Goal: Information Seeking & Learning: Learn about a topic

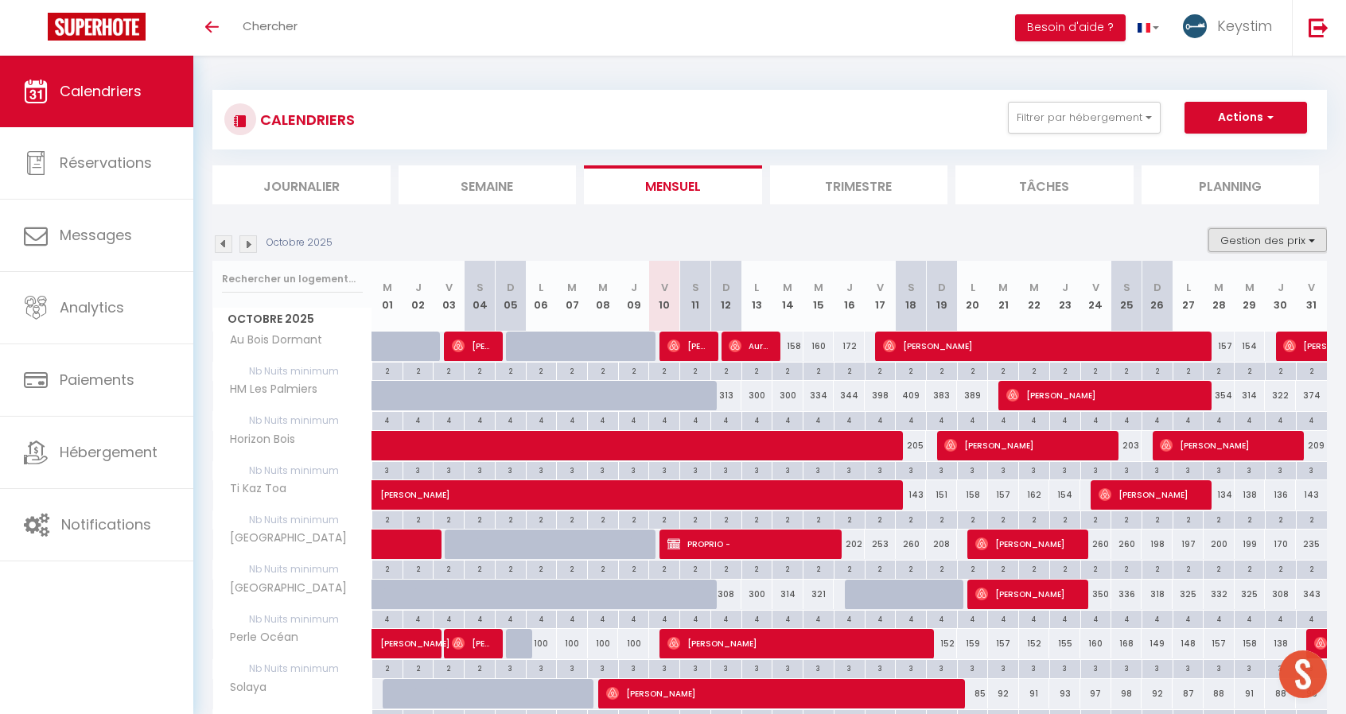
click at [1270, 235] on button "Gestion des prix" at bounding box center [1267, 240] width 119 height 24
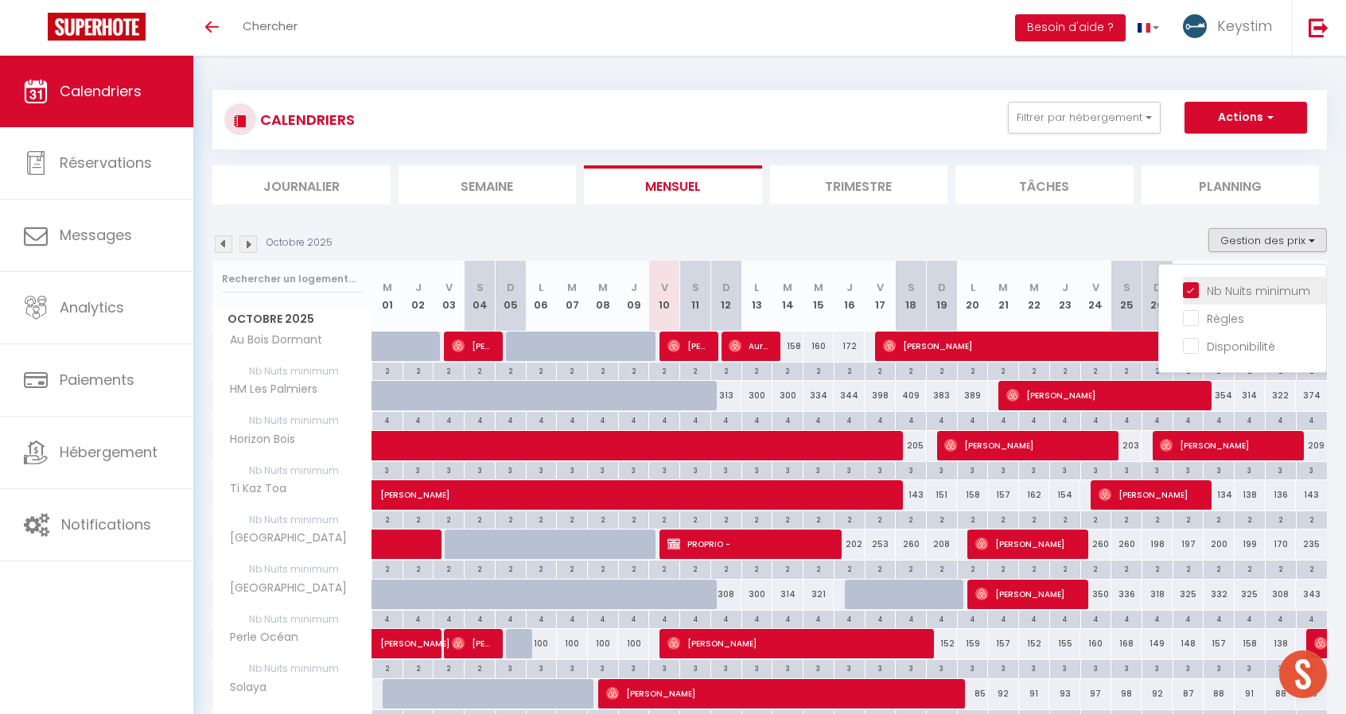
click at [1231, 295] on input "Nb Nuits minimum" at bounding box center [1254, 290] width 143 height 16
checkbox input "false"
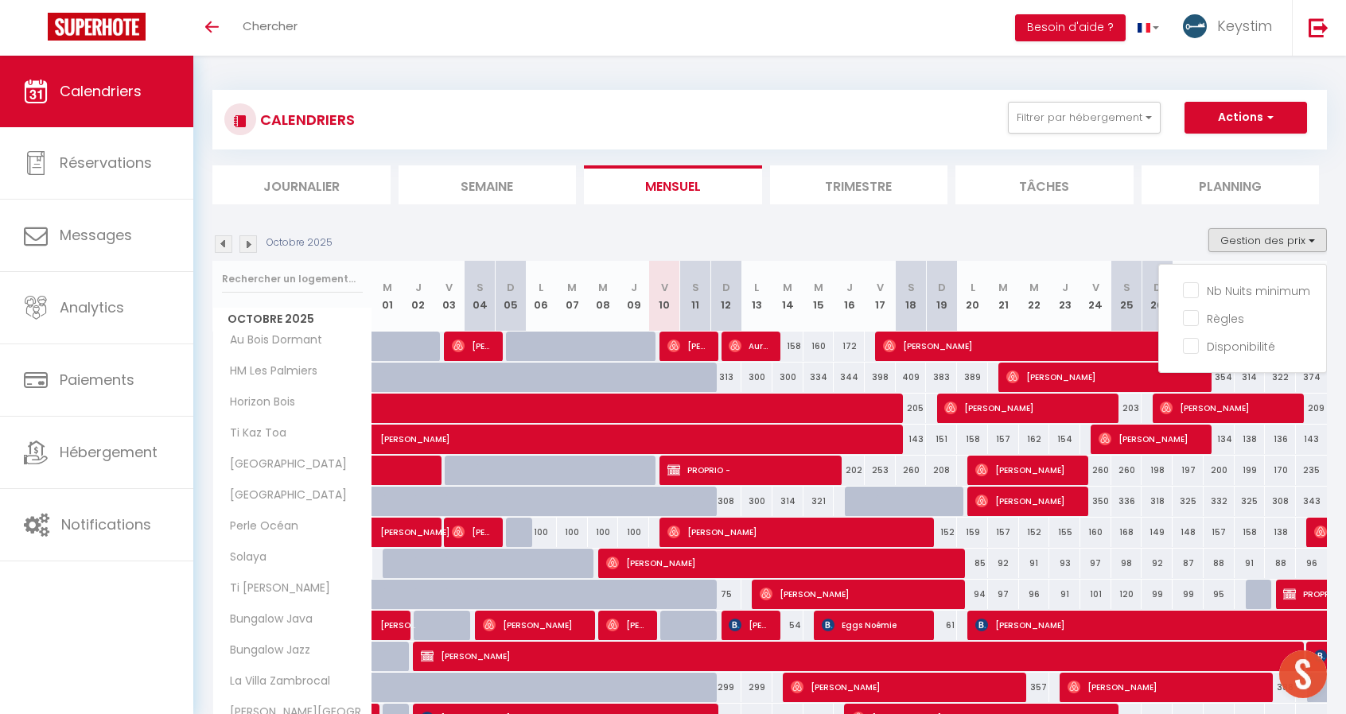
click at [728, 223] on section "Octobre 2025 Gestion des prix Nb Nuits minimum Règles Disponibilité Octobre 202…" at bounding box center [769, 625] width 1115 height 826
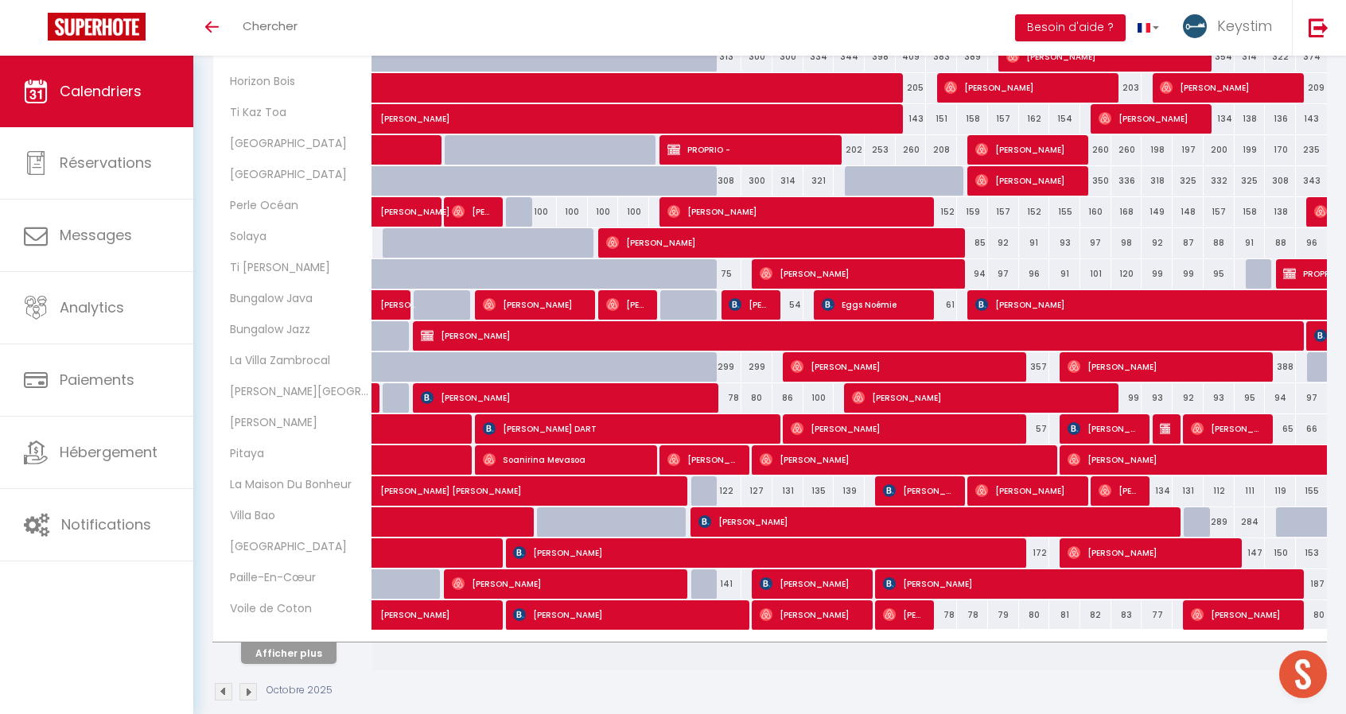
scroll to position [336, 0]
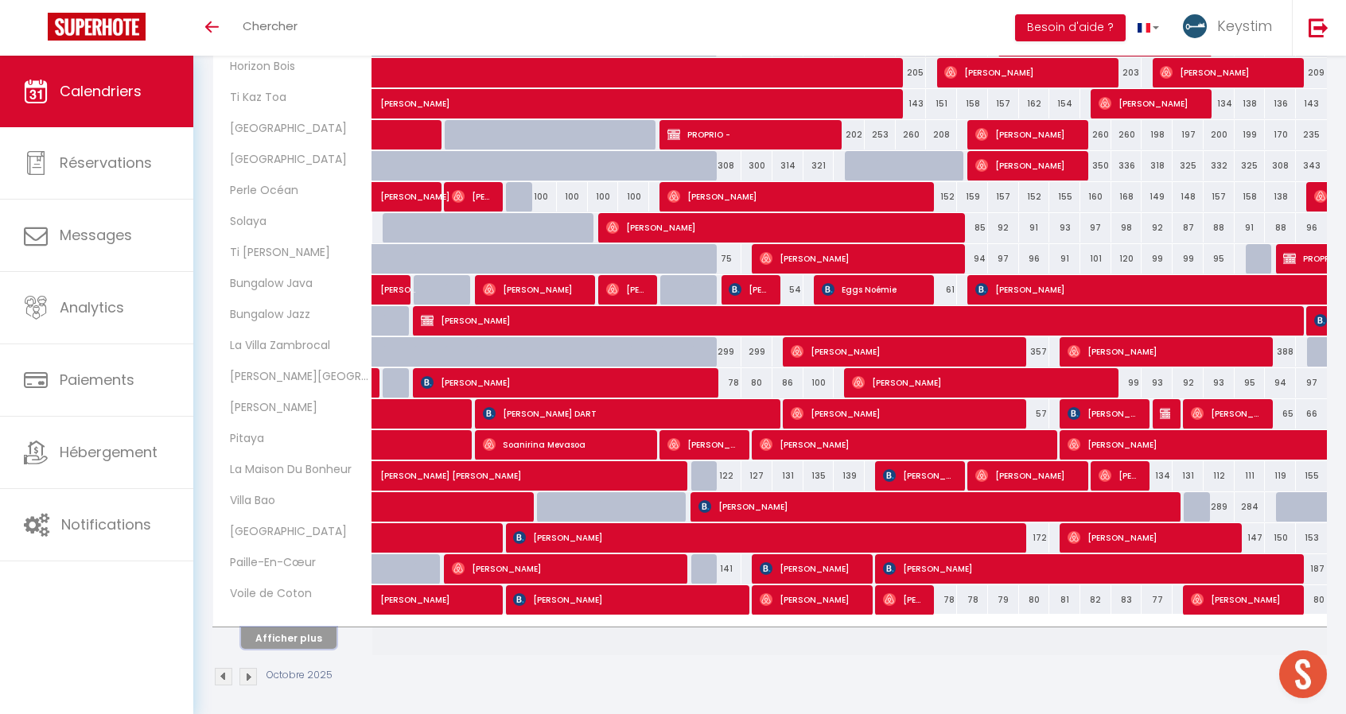
click at [290, 630] on button "Afficher plus" at bounding box center [288, 638] width 95 height 21
select select
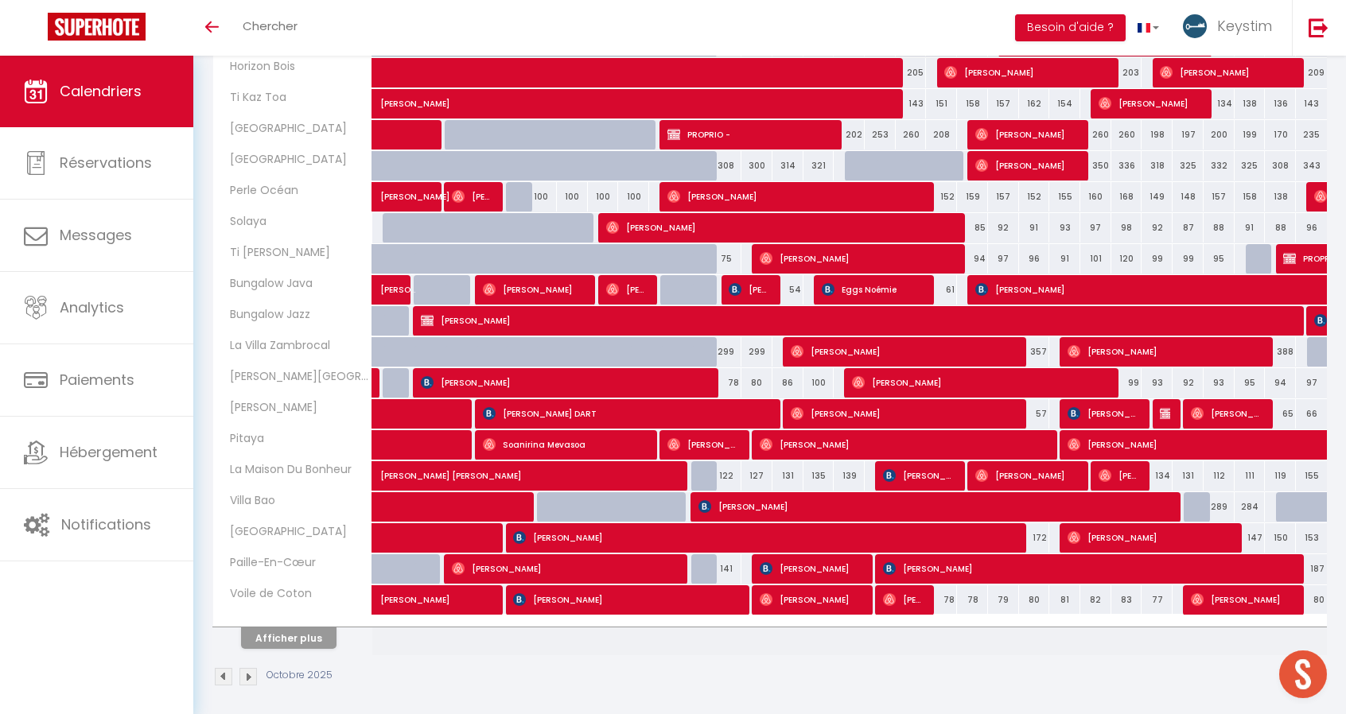
select select
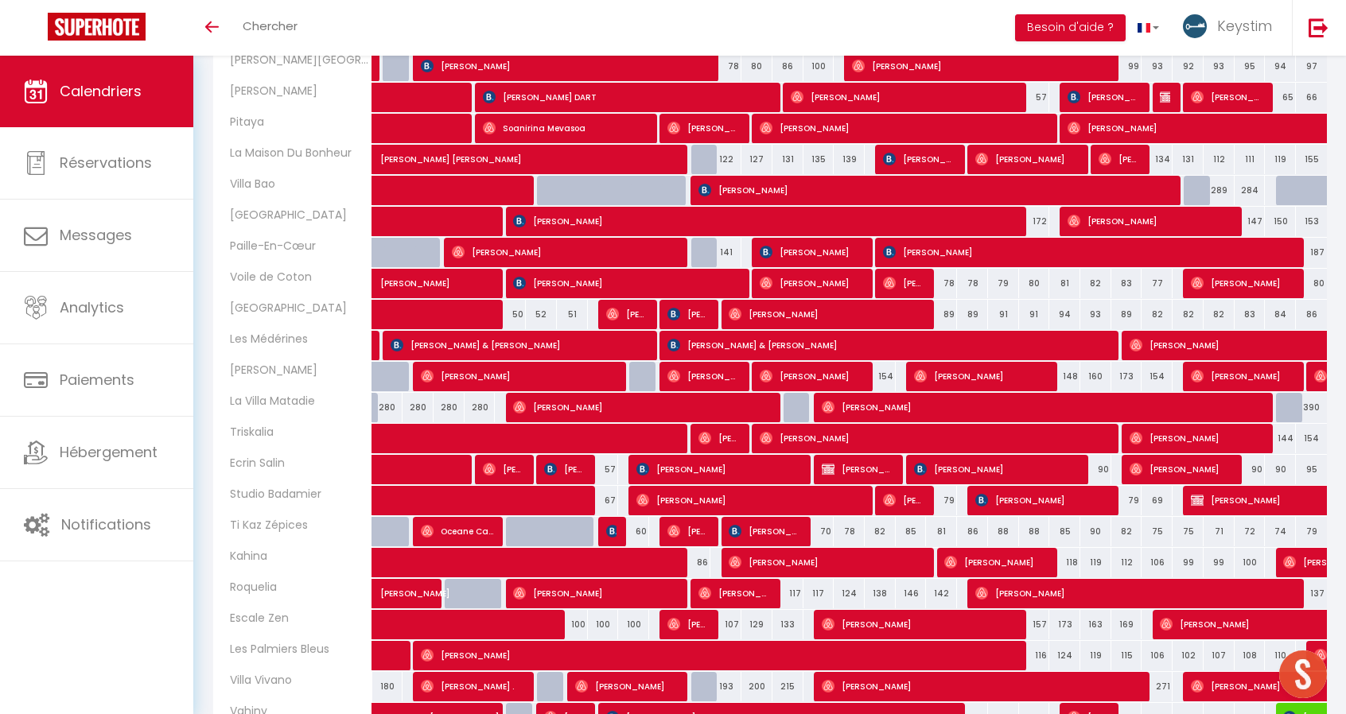
scroll to position [653, 0]
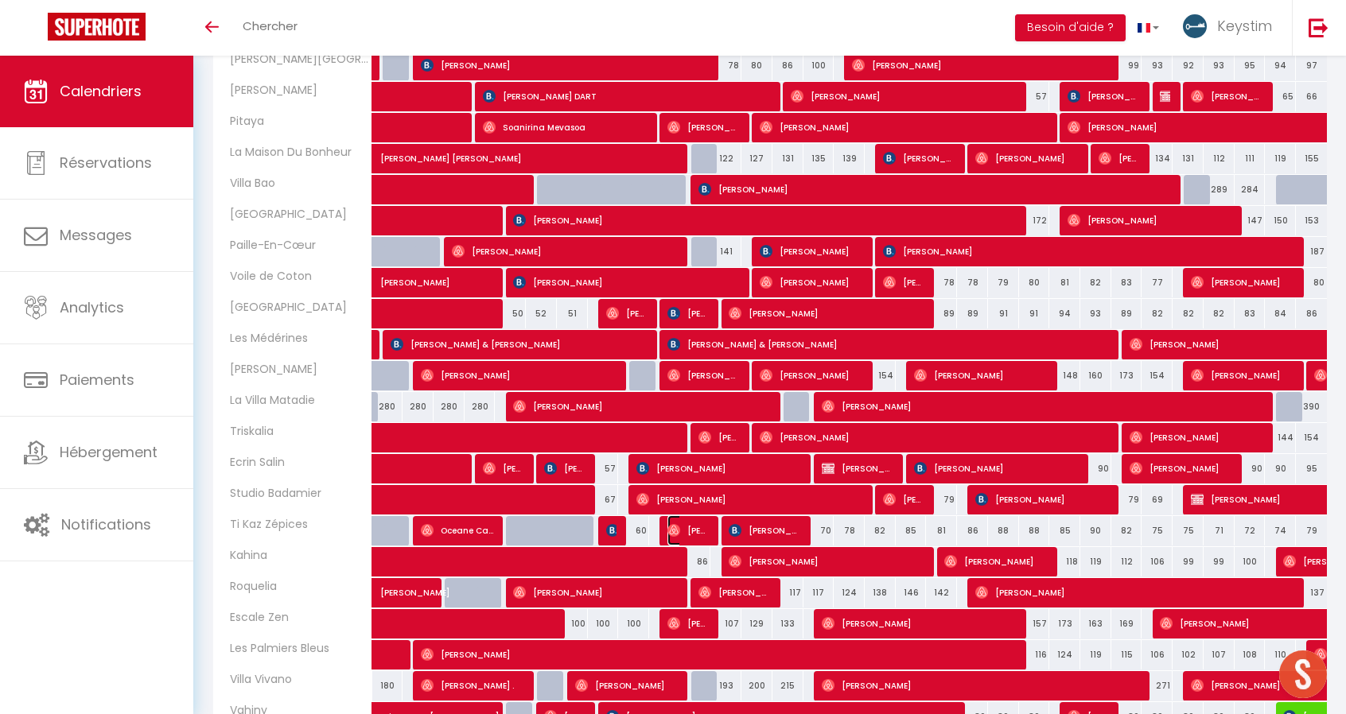
click at [702, 518] on span "[PERSON_NAME]" at bounding box center [687, 531] width 41 height 30
select select "OK"
select select "0"
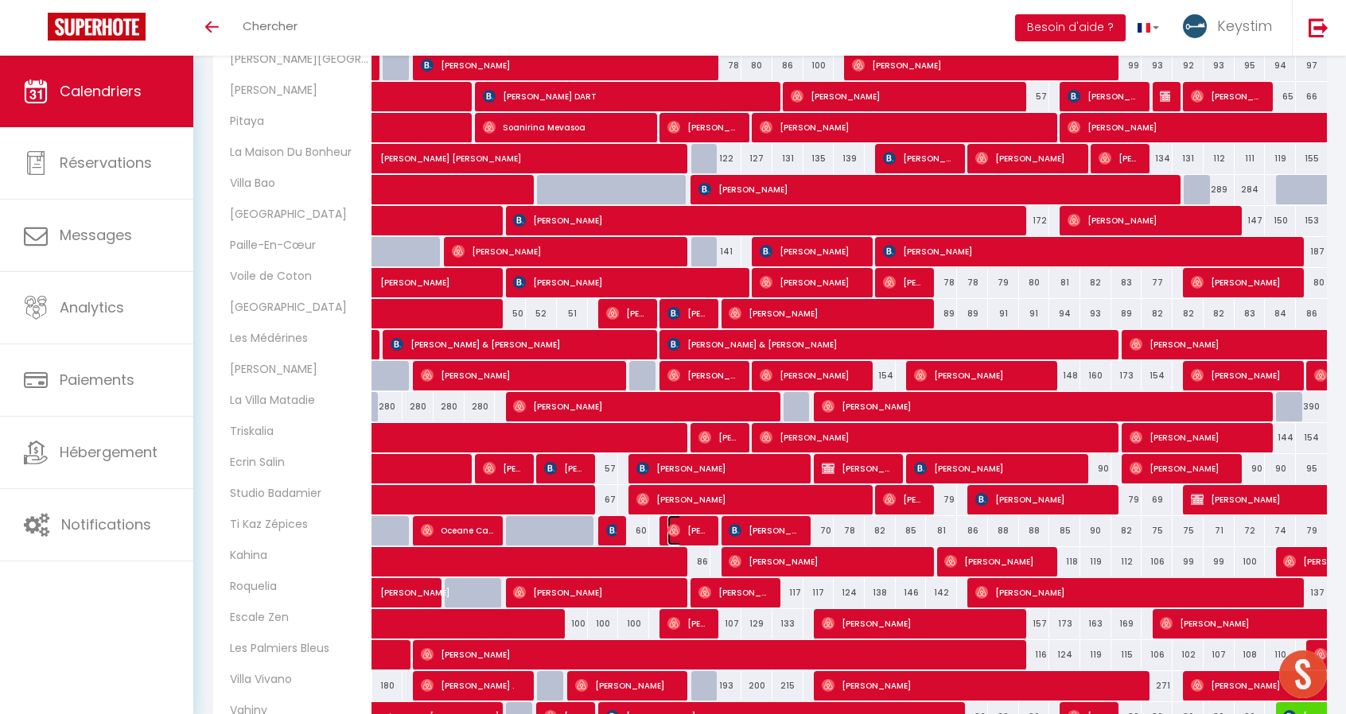
select select "1"
select select
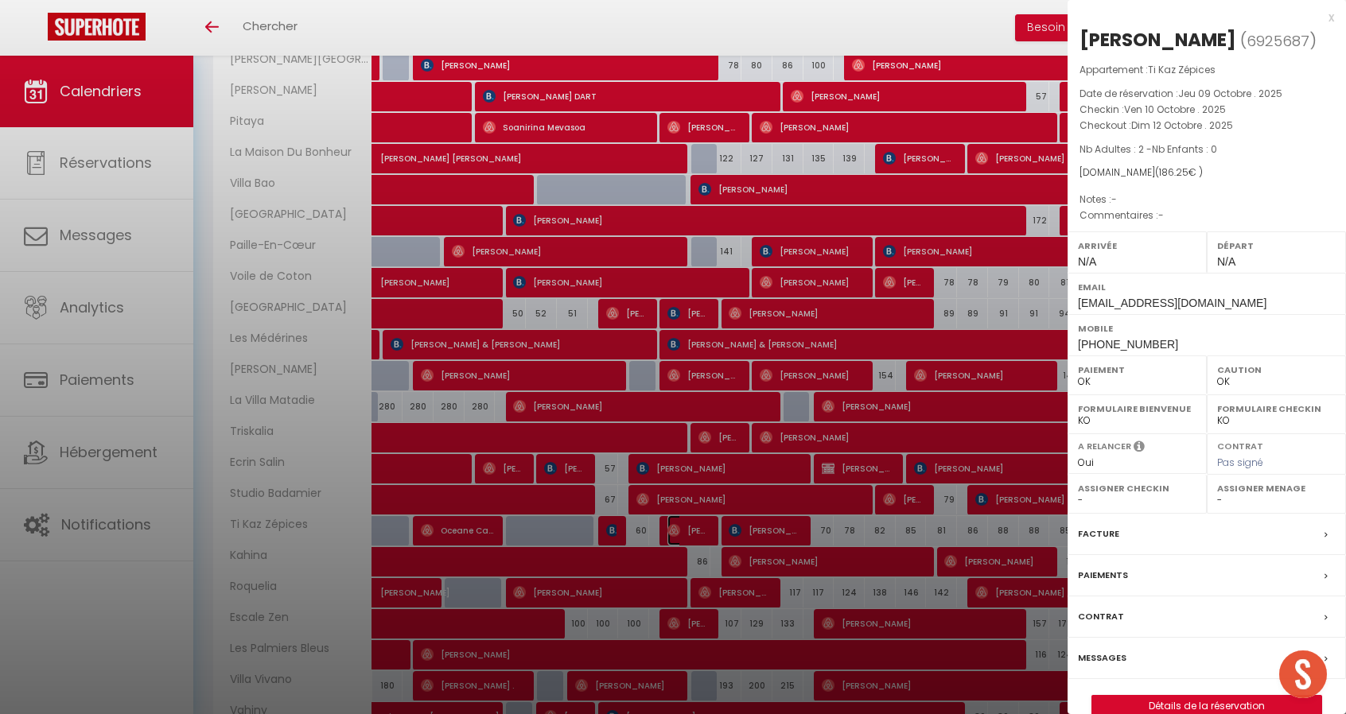
select select "34581"
select select "12785"
click at [702, 518] on div at bounding box center [673, 357] width 1346 height 714
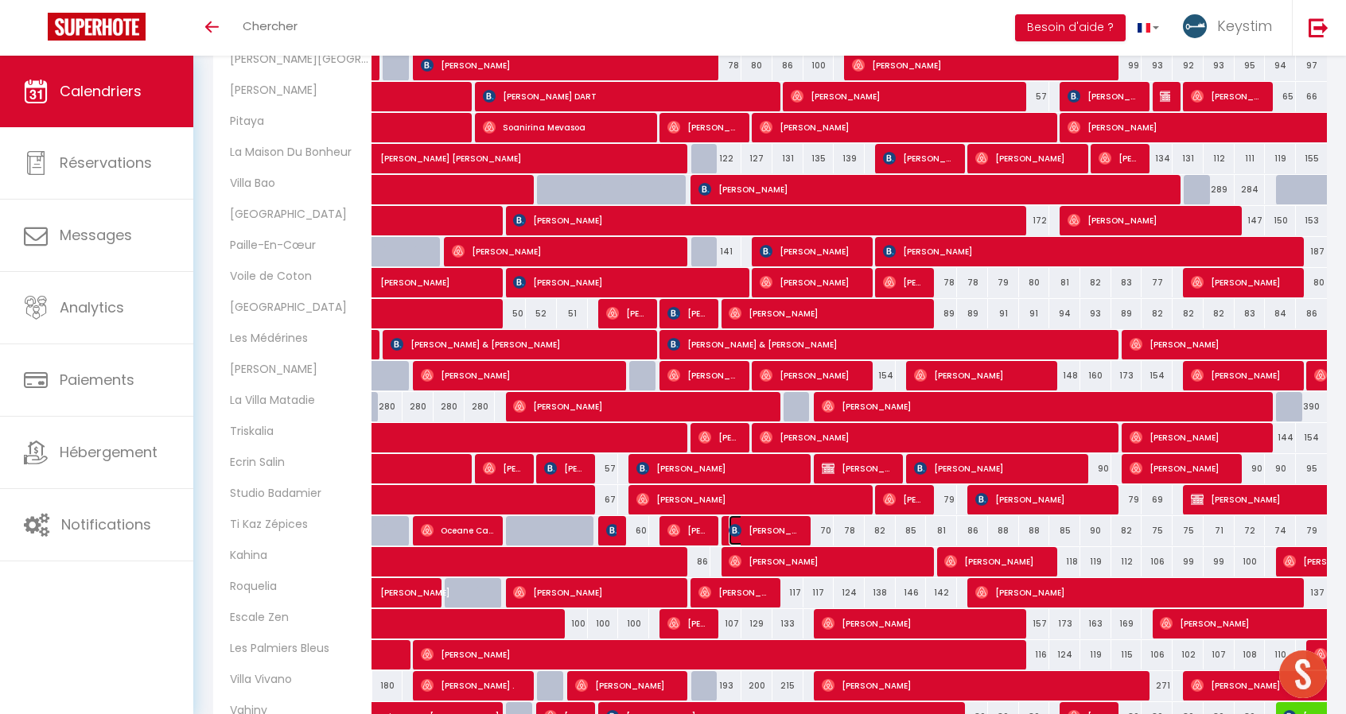
click at [772, 531] on span "[PERSON_NAME]" at bounding box center [765, 531] width 72 height 30
select select "KO"
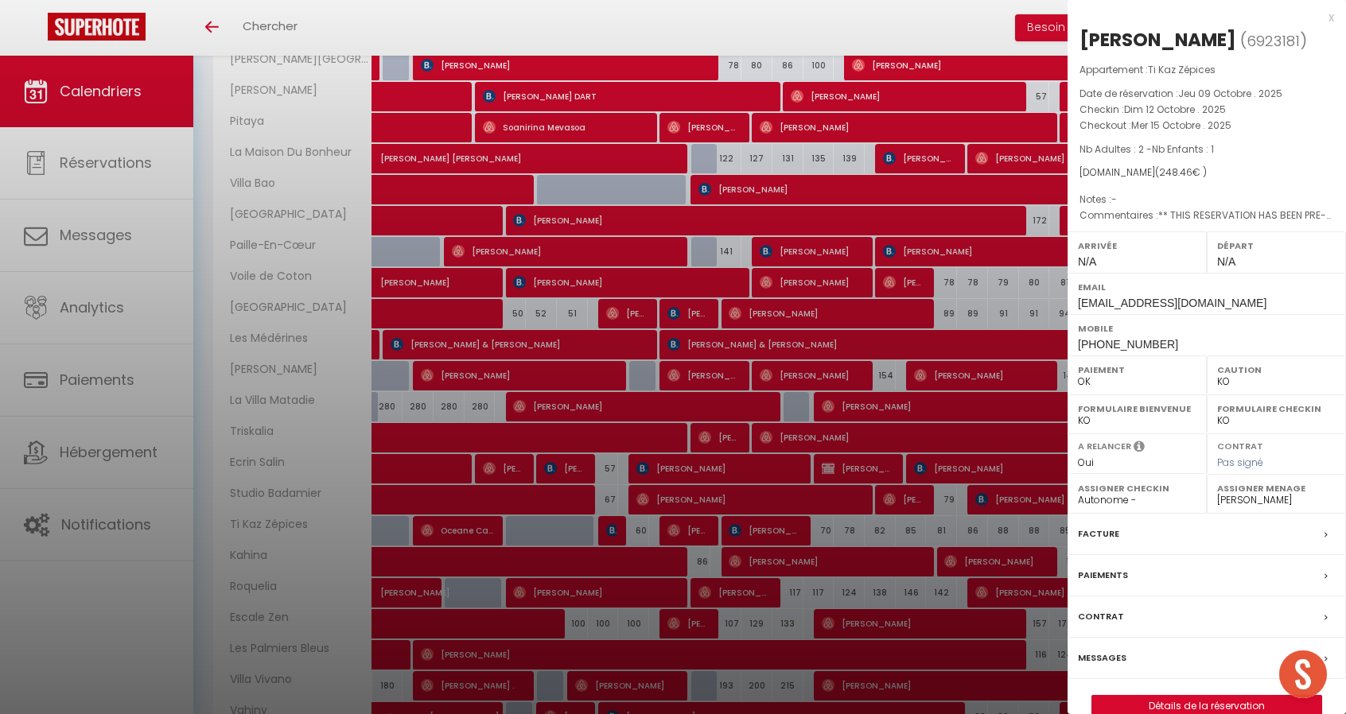
click at [772, 531] on div at bounding box center [673, 357] width 1346 height 714
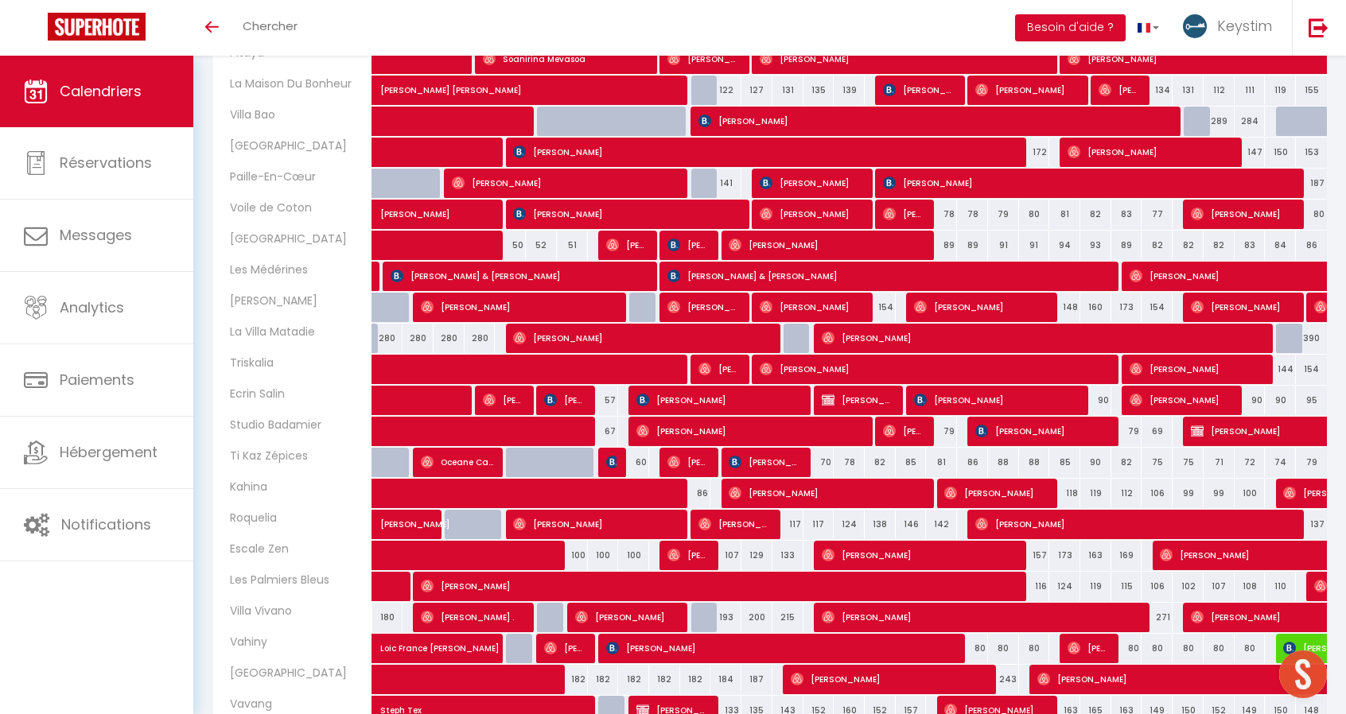
scroll to position [721, 0]
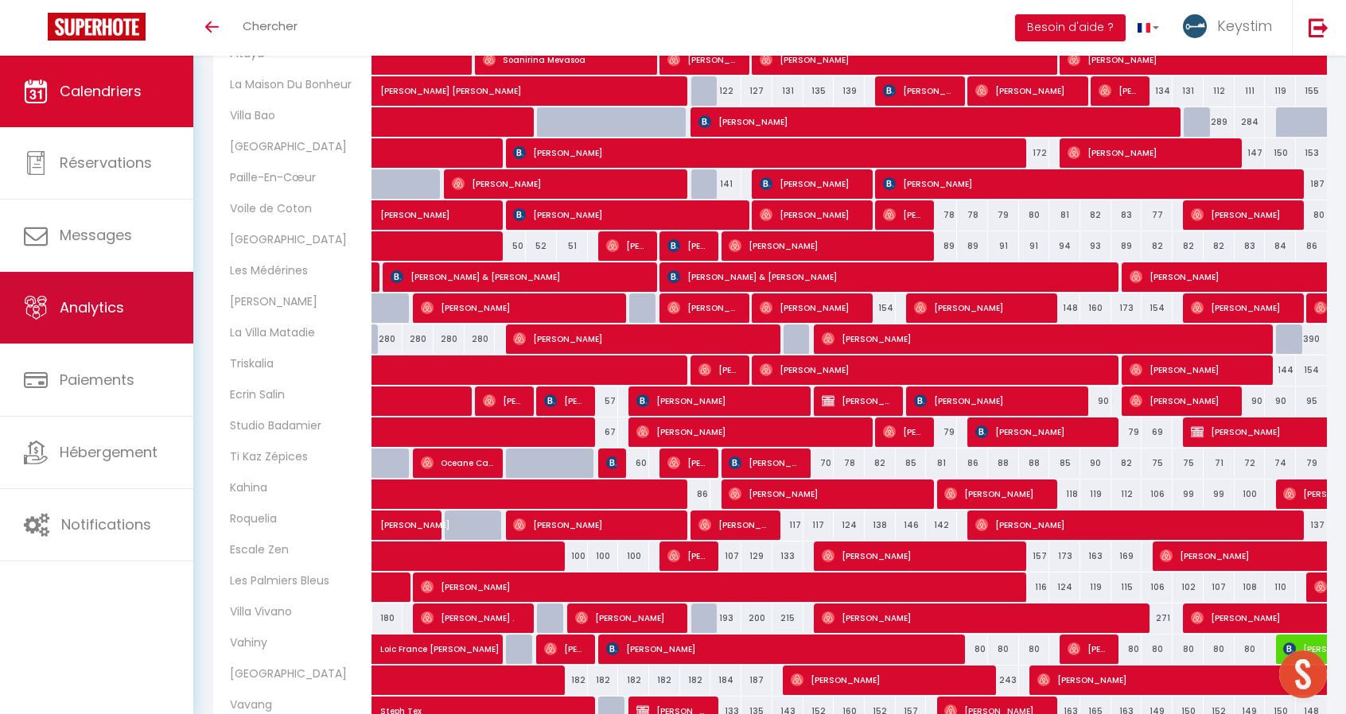
click at [88, 313] on span "Analytics" at bounding box center [92, 308] width 64 height 20
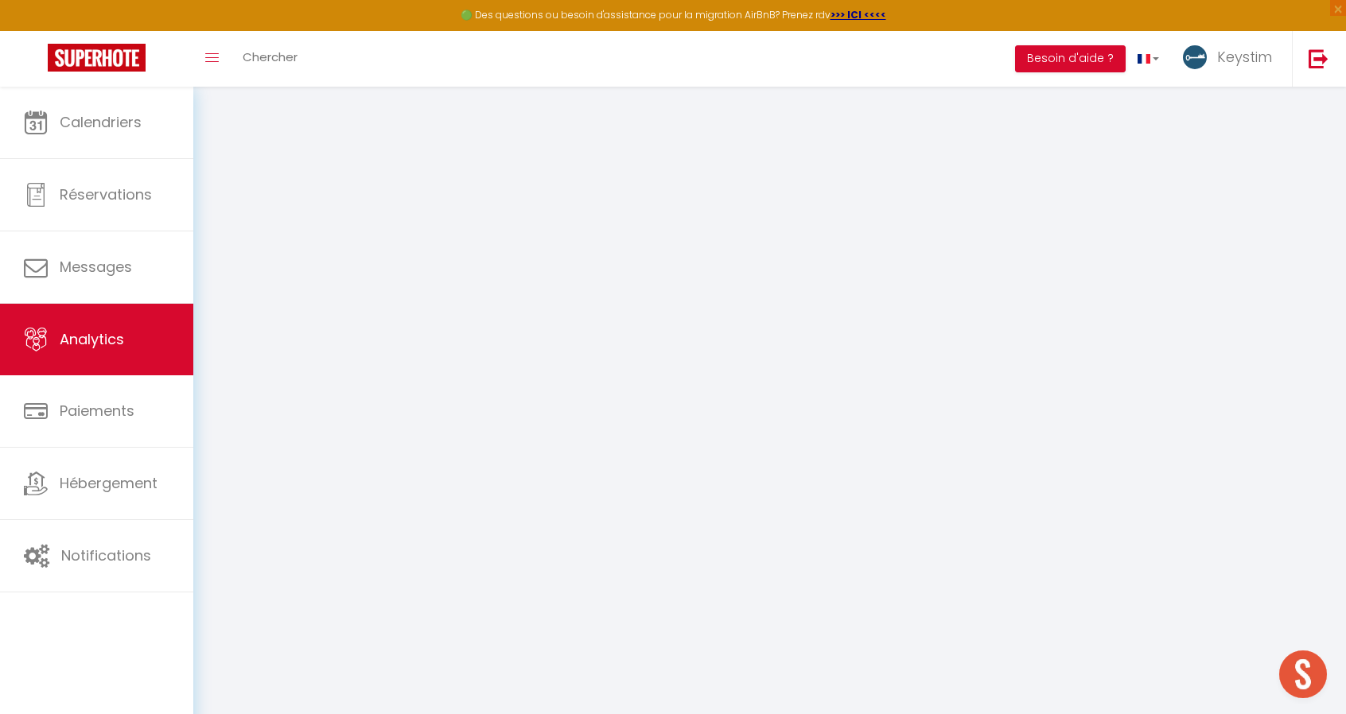
select select "2025"
select select "10"
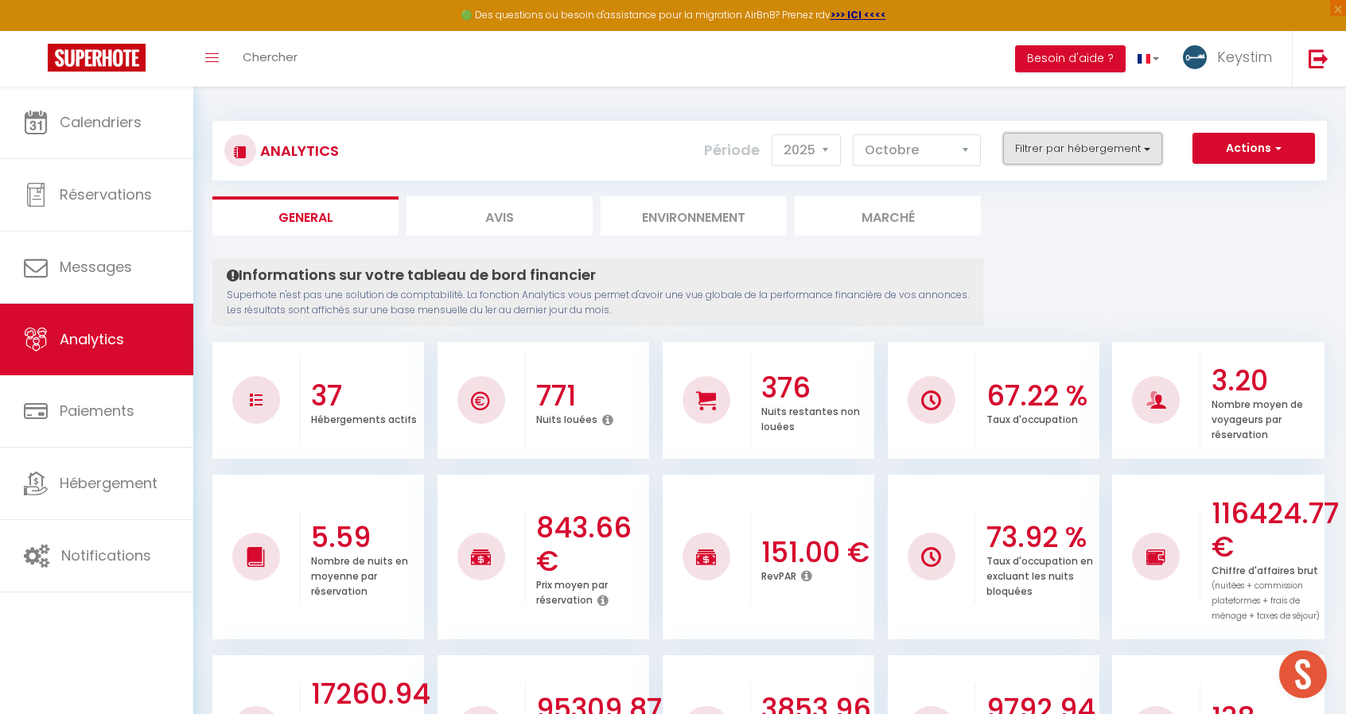
click at [1058, 158] on button "Filtrer par hébergement" at bounding box center [1082, 149] width 159 height 32
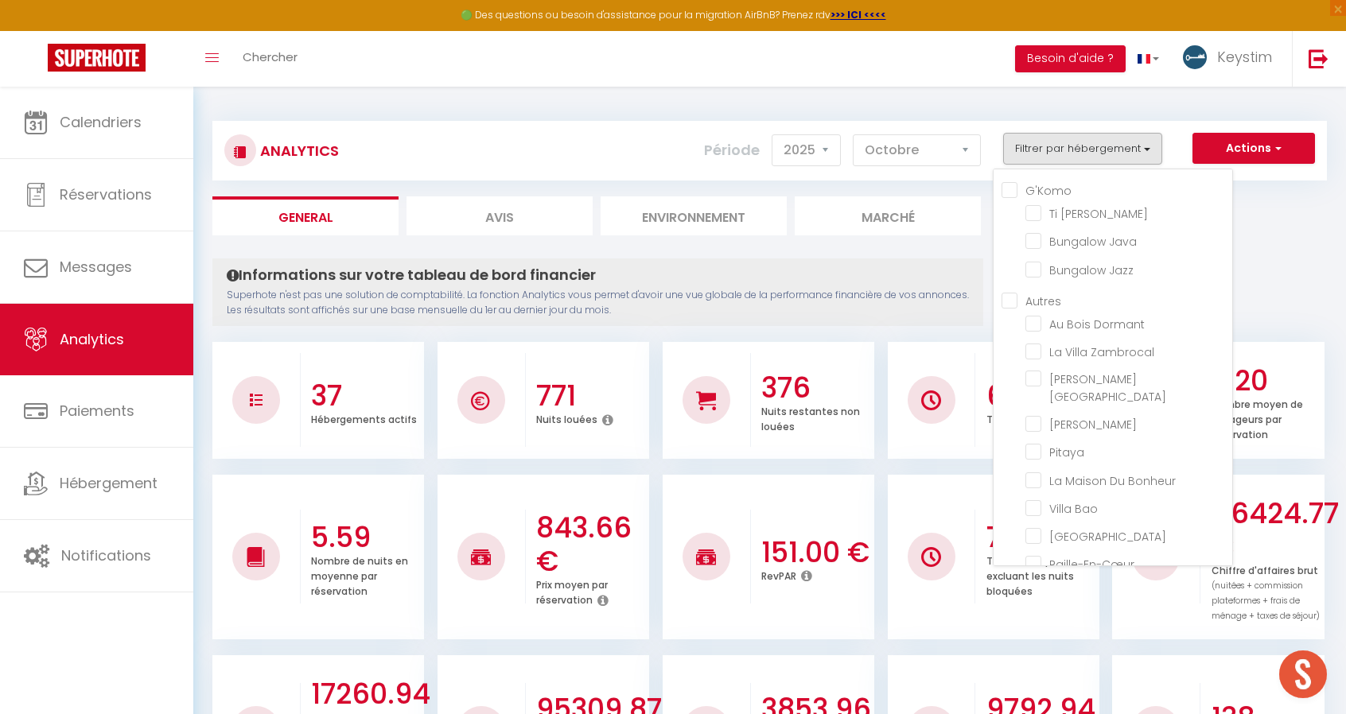
click at [1047, 191] on input "G'Komo" at bounding box center [1117, 189] width 231 height 16
checkbox input "true"
checkbox Marley "true"
checkbox Java "true"
checkbox Jazz "true"
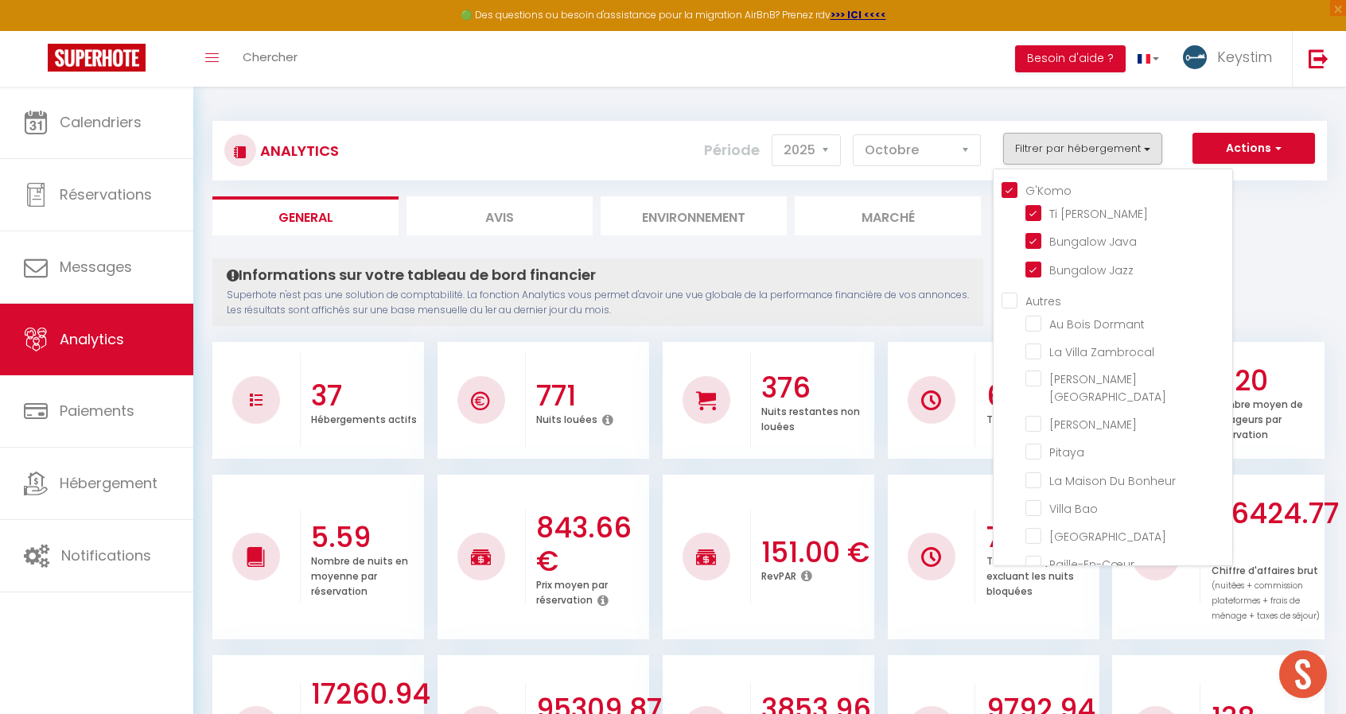
checkbox Dormant "false"
checkbox Zambrocal "false"
checkbox Lisboa "false"
checkbox Kazen "false"
checkbox input "false"
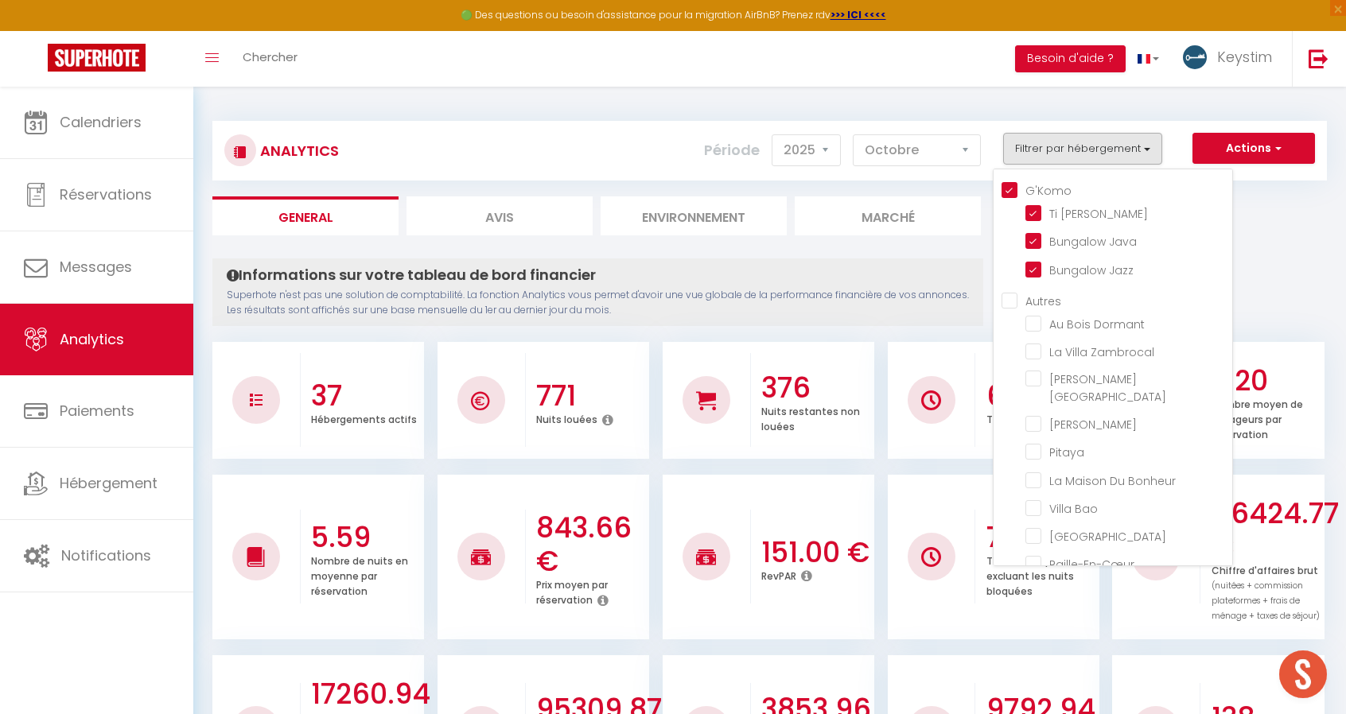
checkbox Bonheur "false"
checkbox Bao "false"
checkbox Haven "false"
checkbox input "false"
checkbox Coton "false"
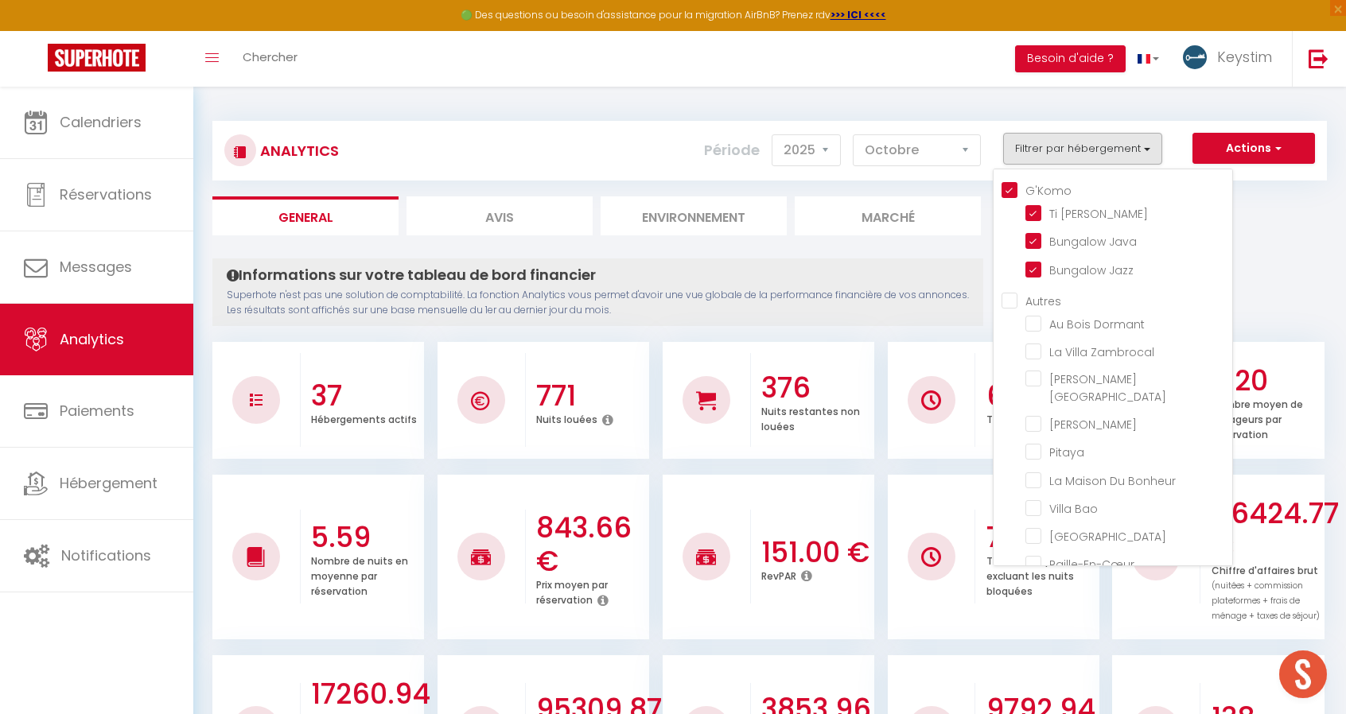
checkbox Lodge "false"
checkbox Médérines "false"
checkbox Lataniers "false"
checkbox Matadie "false"
checkbox input "false"
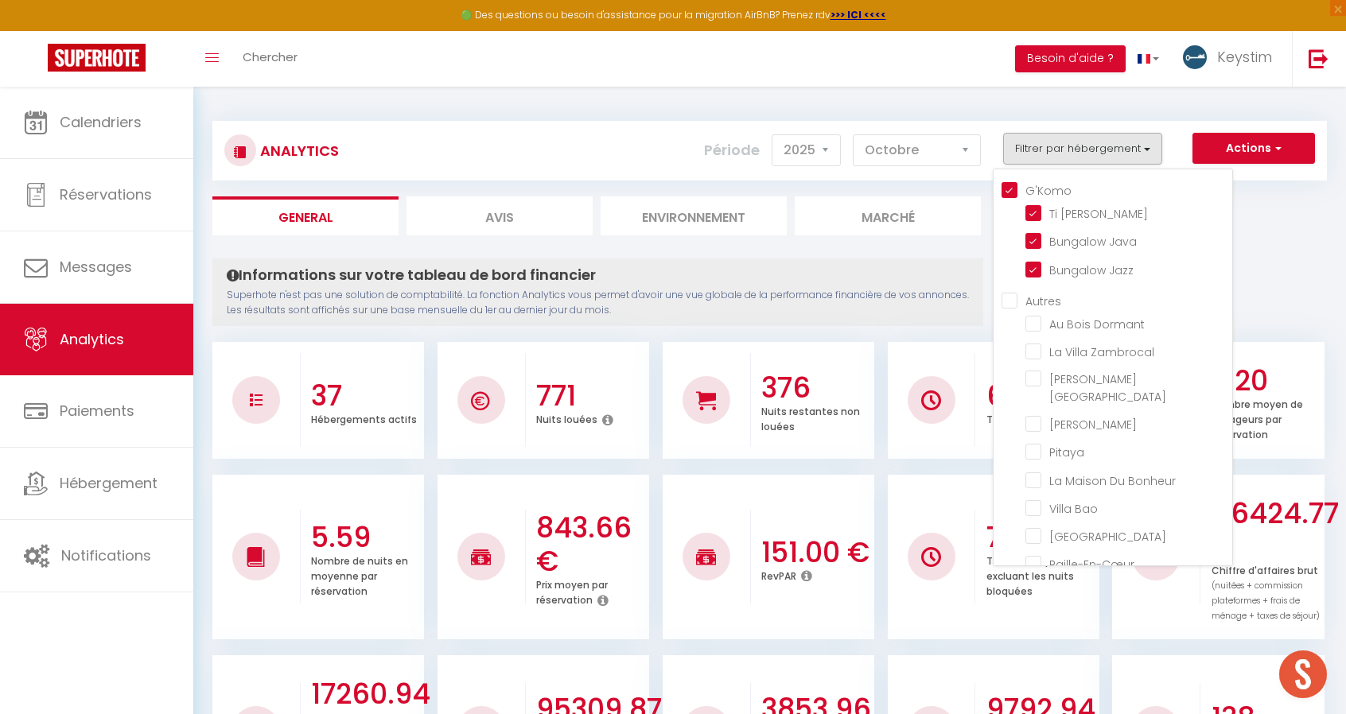
checkbox Salin "false"
checkbox Badamier "false"
checkbox Zépices "false"
checkbox input "false"
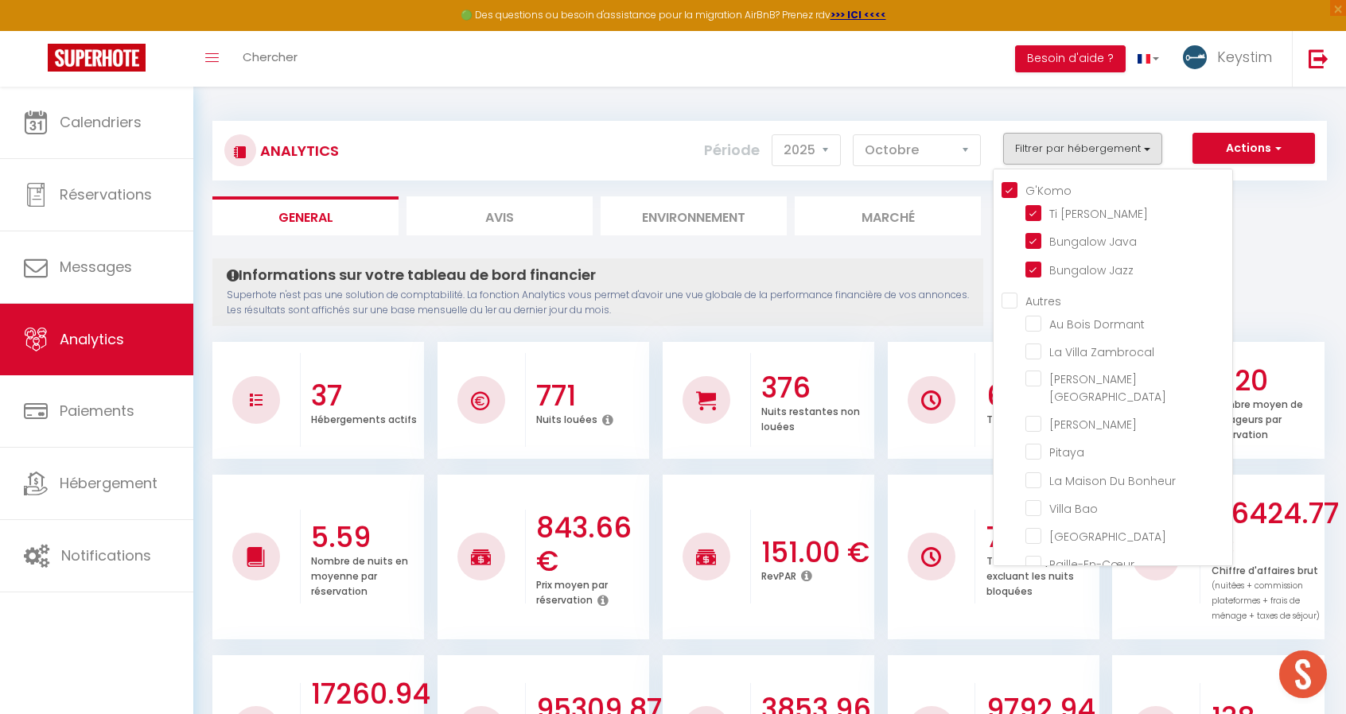
checkbox Zen "false"
checkbox Bleus "false"
checkbox Vivano "false"
checkbox input "false"
checkbox Alambic "false"
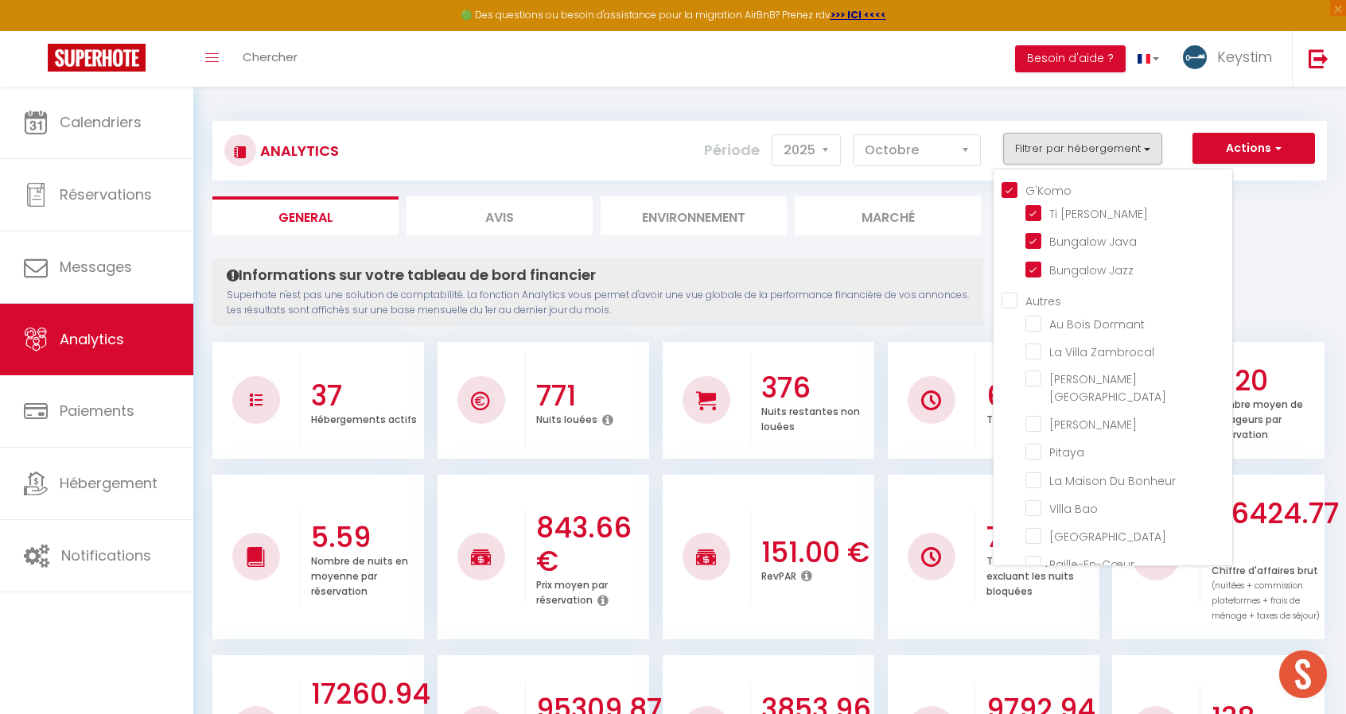
checkbox input "false"
checkbox Boulaba "false"
checkbox Océan "false"
checkbox Bois "false"
checkbox Toa "false"
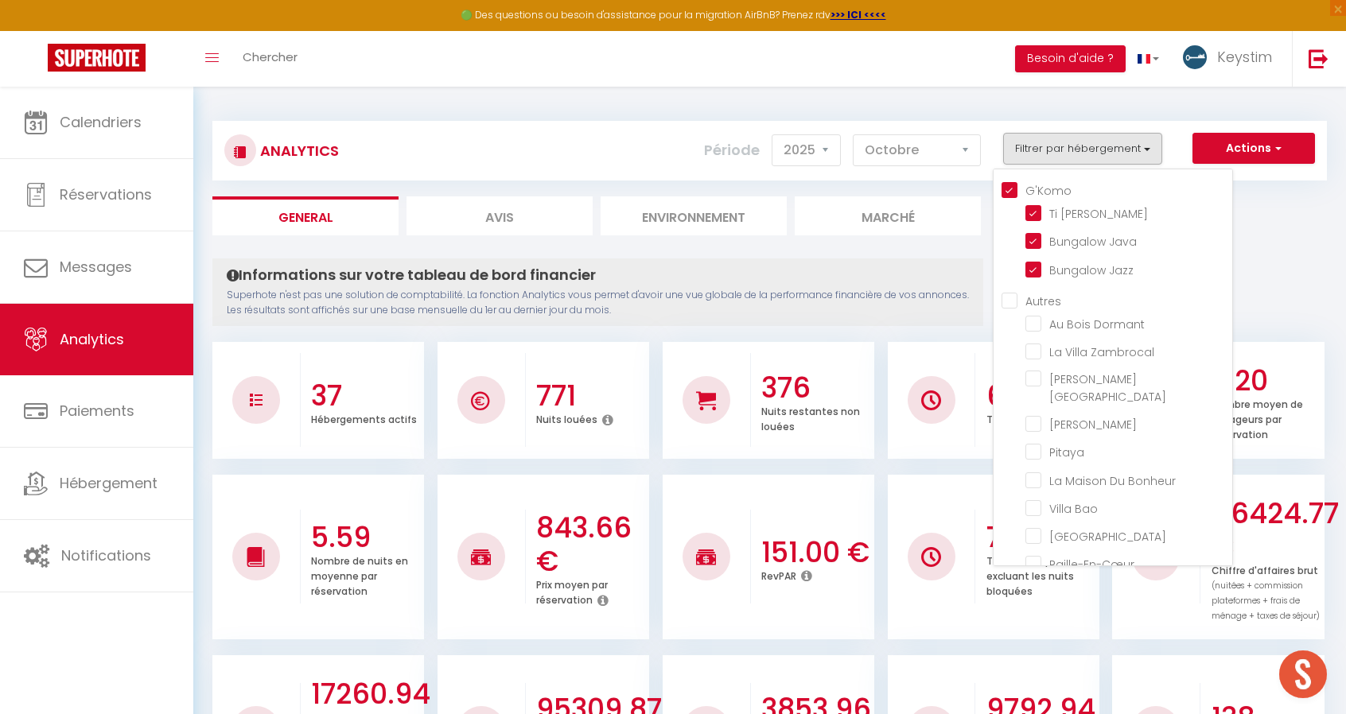
checkbox Sabah "false"
checkbox Kaïa "false"
checkbox input "false"
checkbox Palmiers "false"
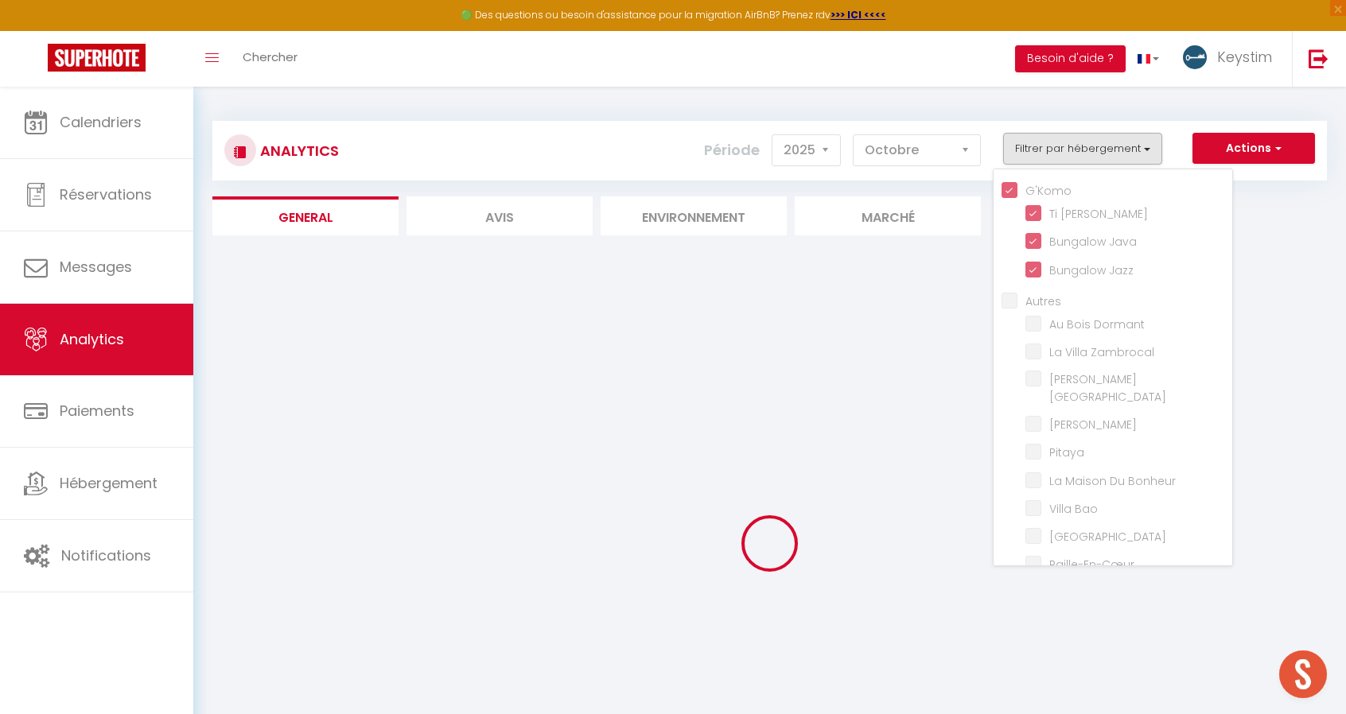
checkbox Dormant "false"
checkbox Zambrocal "false"
checkbox Lisboa "false"
checkbox Kazen "false"
checkbox input "false"
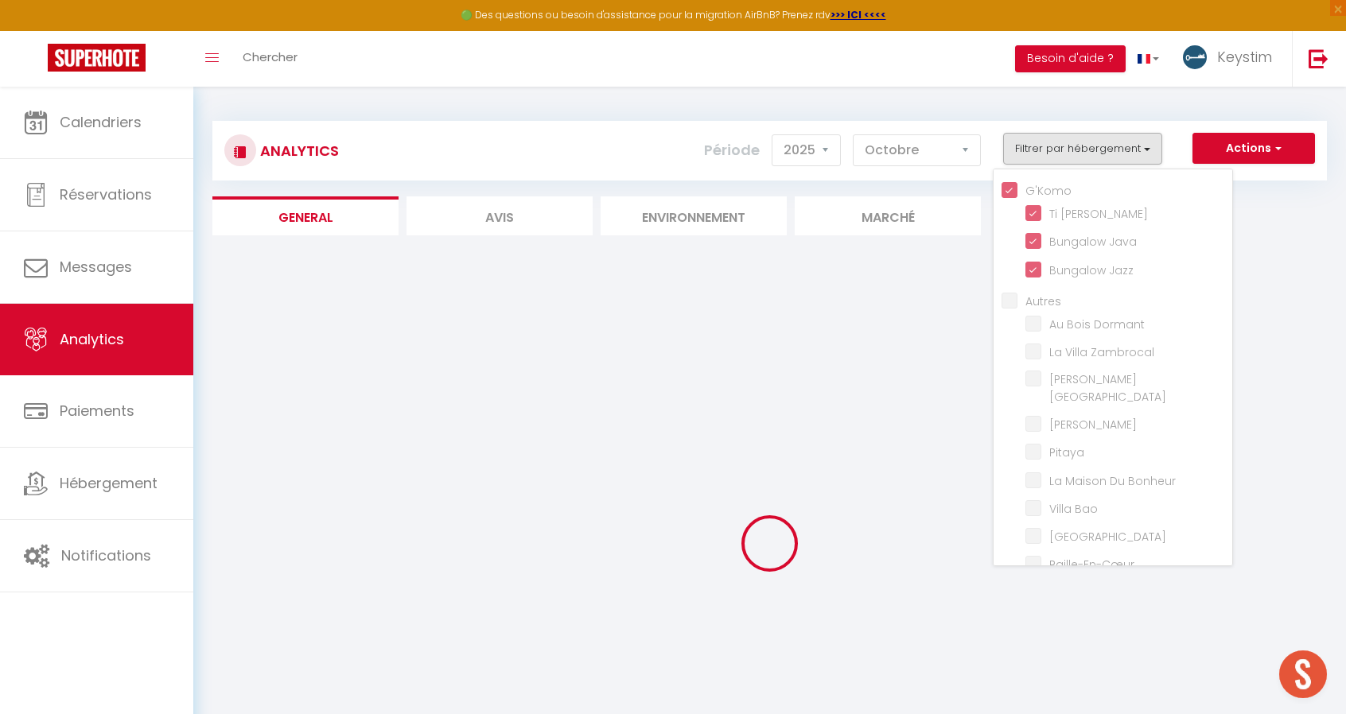
checkbox Bonheur "false"
checkbox Bao "false"
checkbox Haven "false"
checkbox input "false"
checkbox Coton "false"
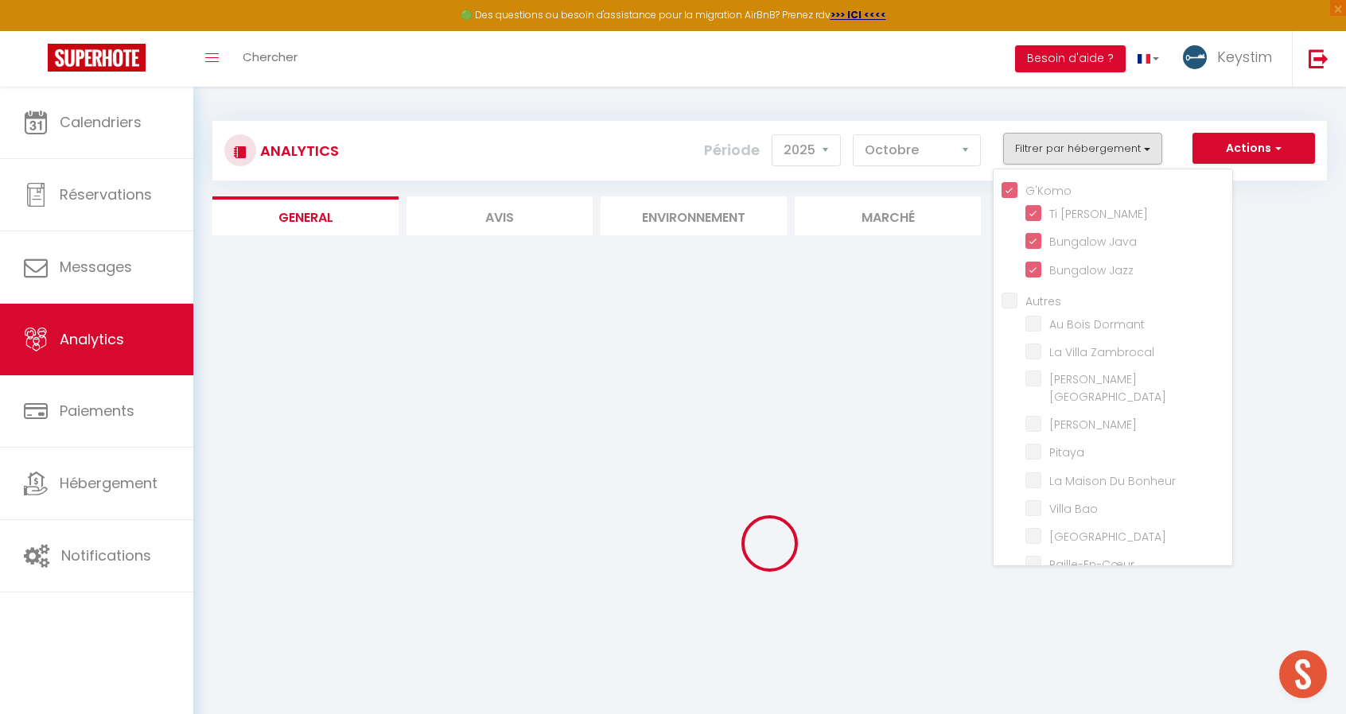
checkbox Lodge "false"
checkbox Médérines "false"
checkbox Lataniers "false"
checkbox Matadie "false"
checkbox input "false"
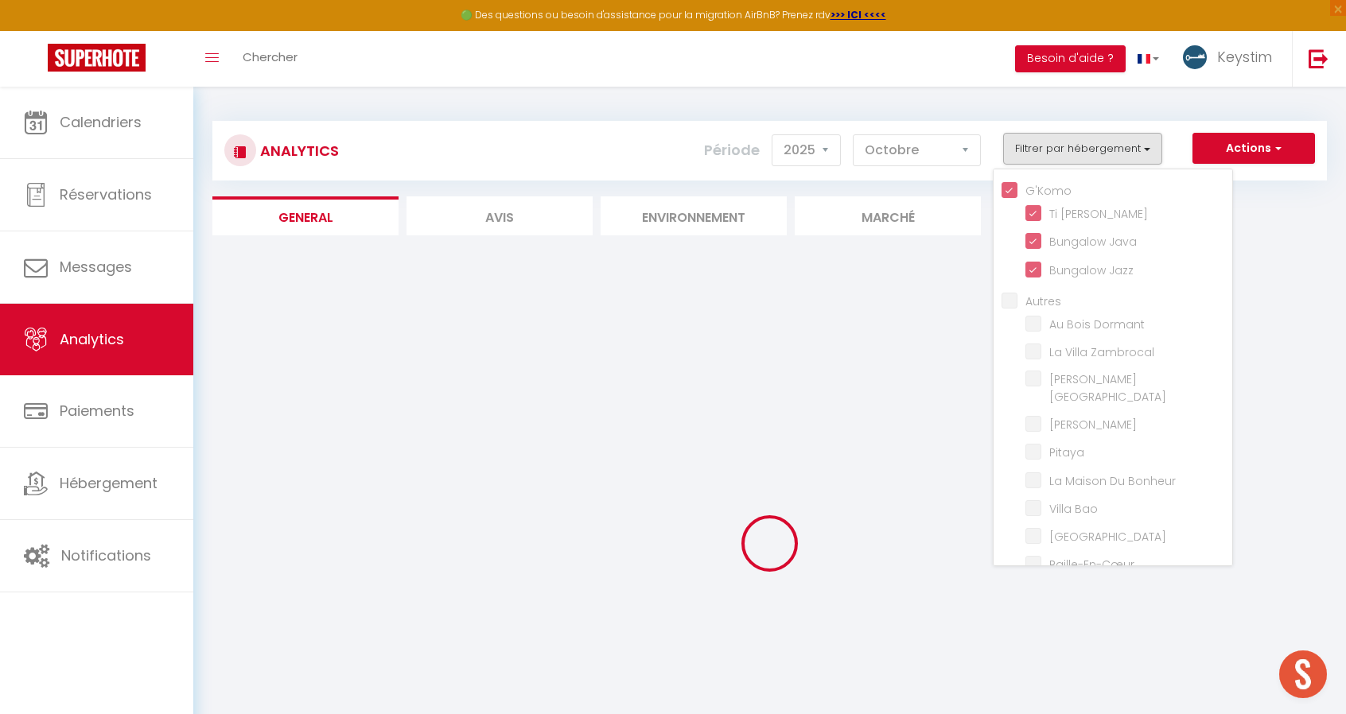
checkbox Salin "false"
checkbox Badamier "false"
checkbox Zépices "false"
checkbox input "false"
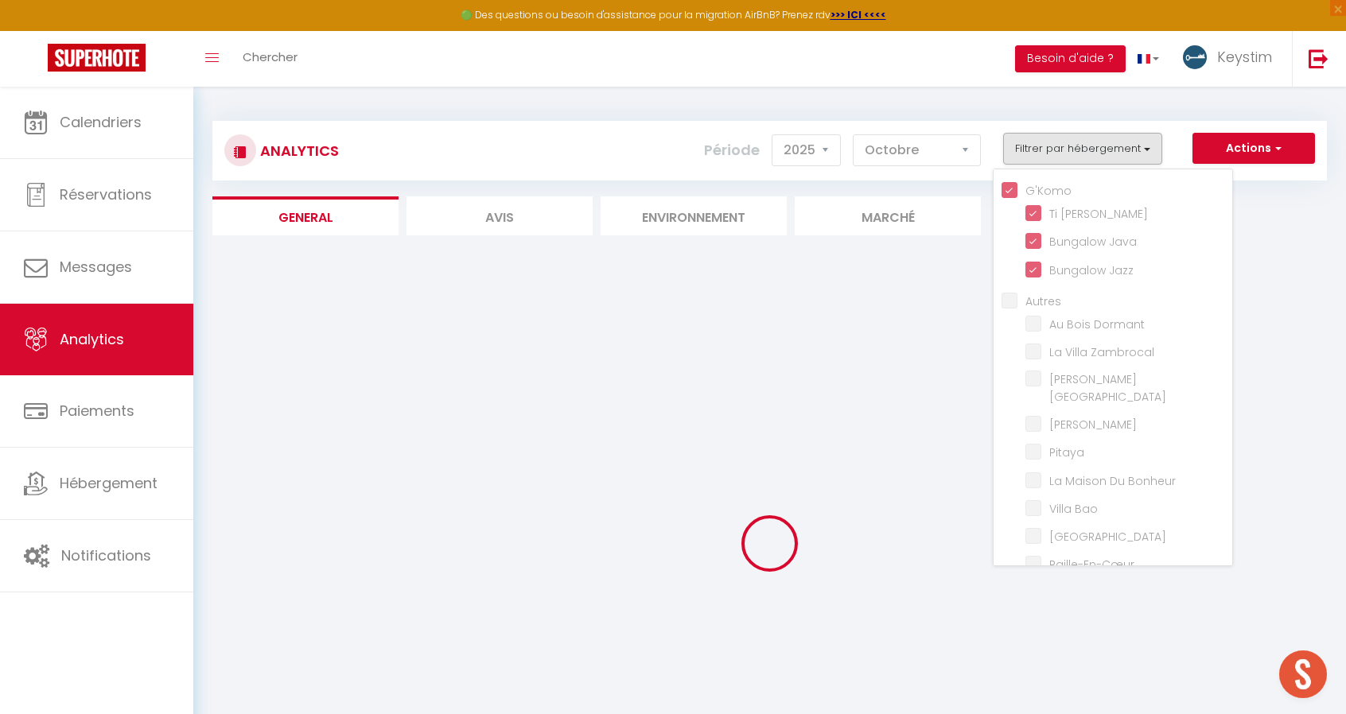
checkbox Zen "false"
checkbox Bleus "false"
checkbox Vivano "false"
checkbox input "false"
checkbox Alambic "false"
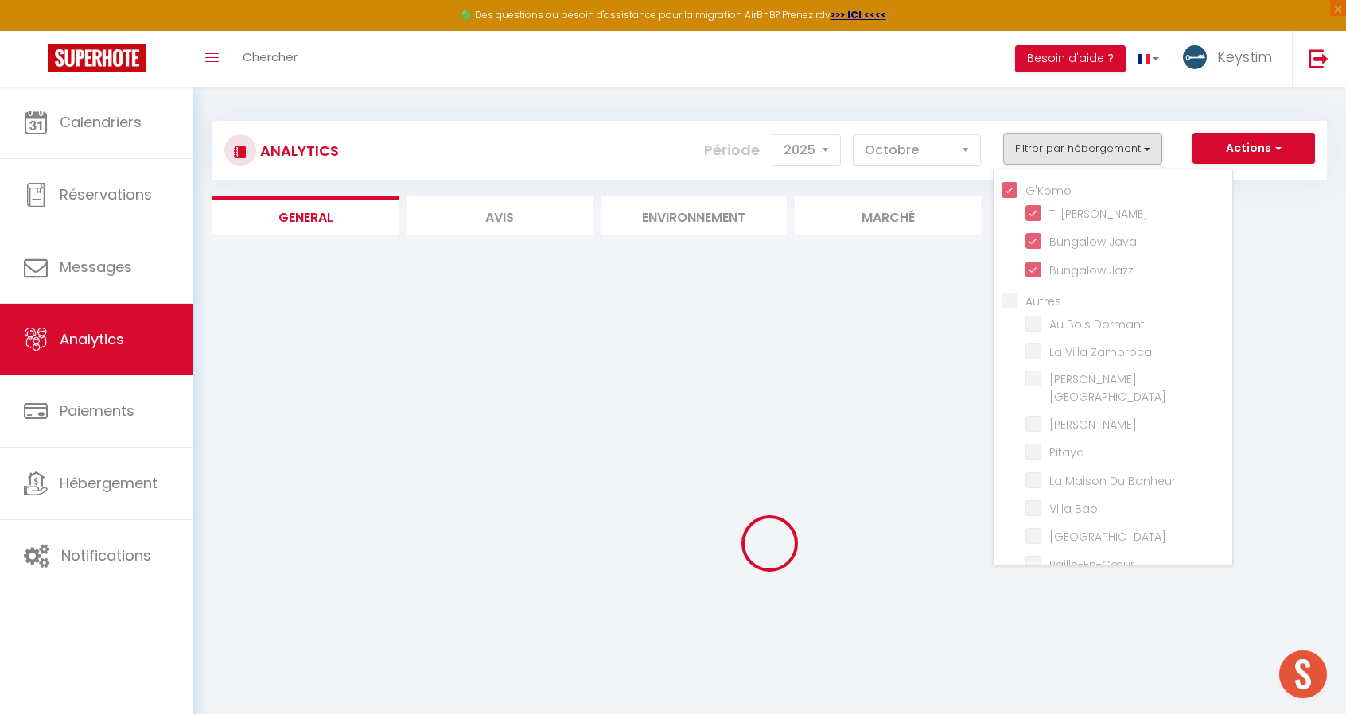
checkbox input "false"
checkbox Boulaba "false"
checkbox Océan "false"
checkbox Bois "false"
checkbox Toa "false"
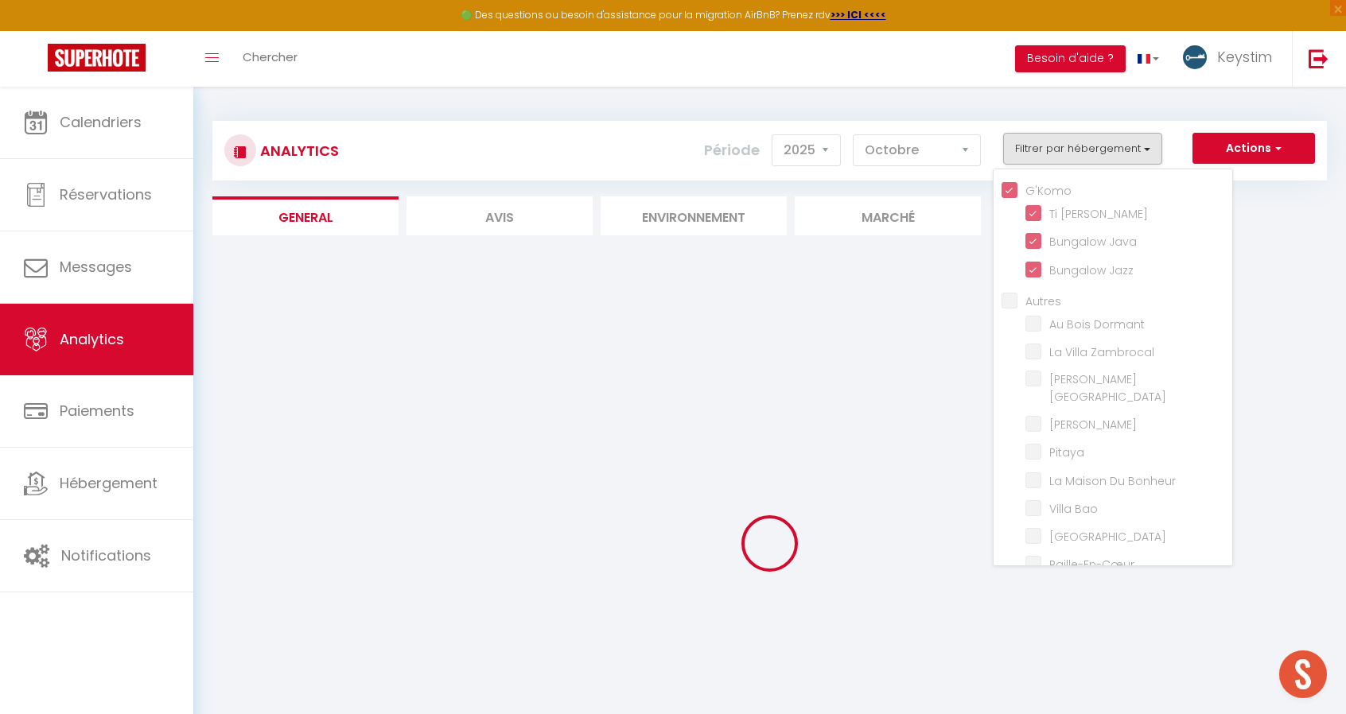
checkbox Sabah "false"
checkbox Kaïa "false"
checkbox input "false"
checkbox Palmiers "false"
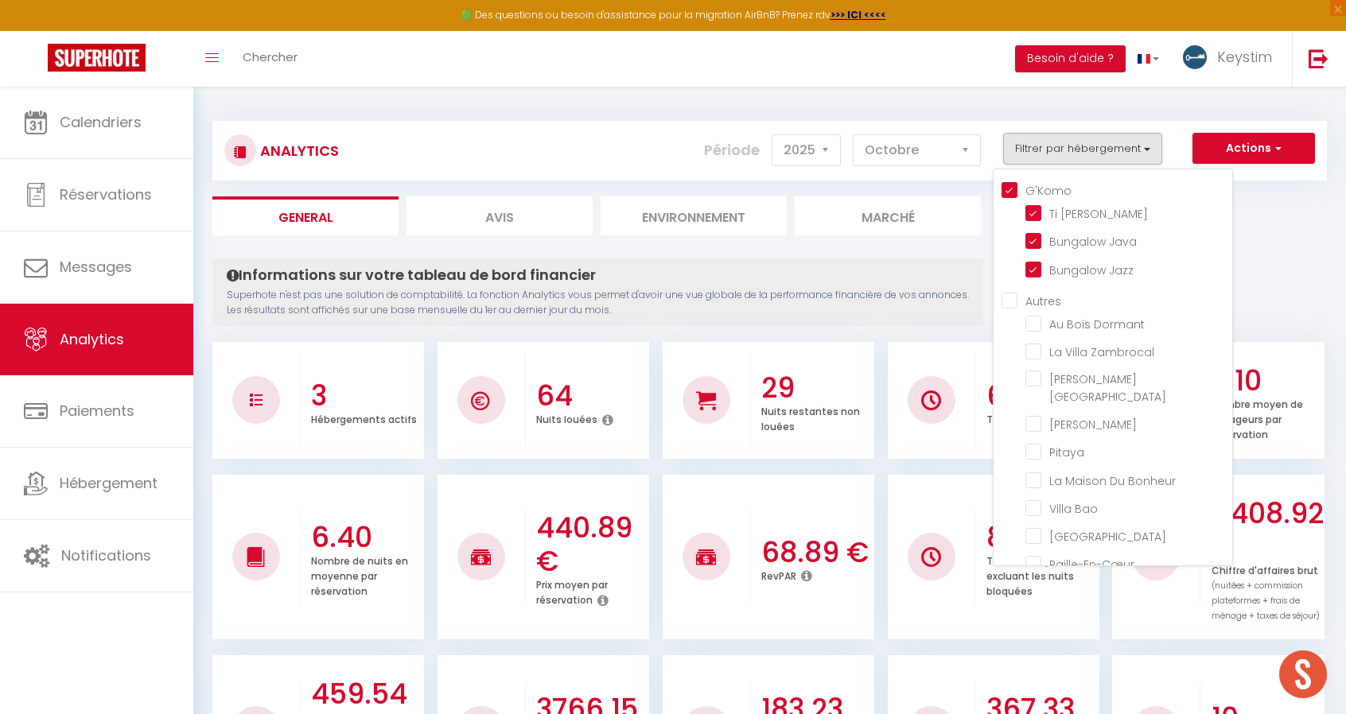
click at [1047, 300] on input "Autres" at bounding box center [1117, 300] width 231 height 16
checkbox input "true"
checkbox Dormant "true"
checkbox Zambrocal "true"
checkbox Lisboa "true"
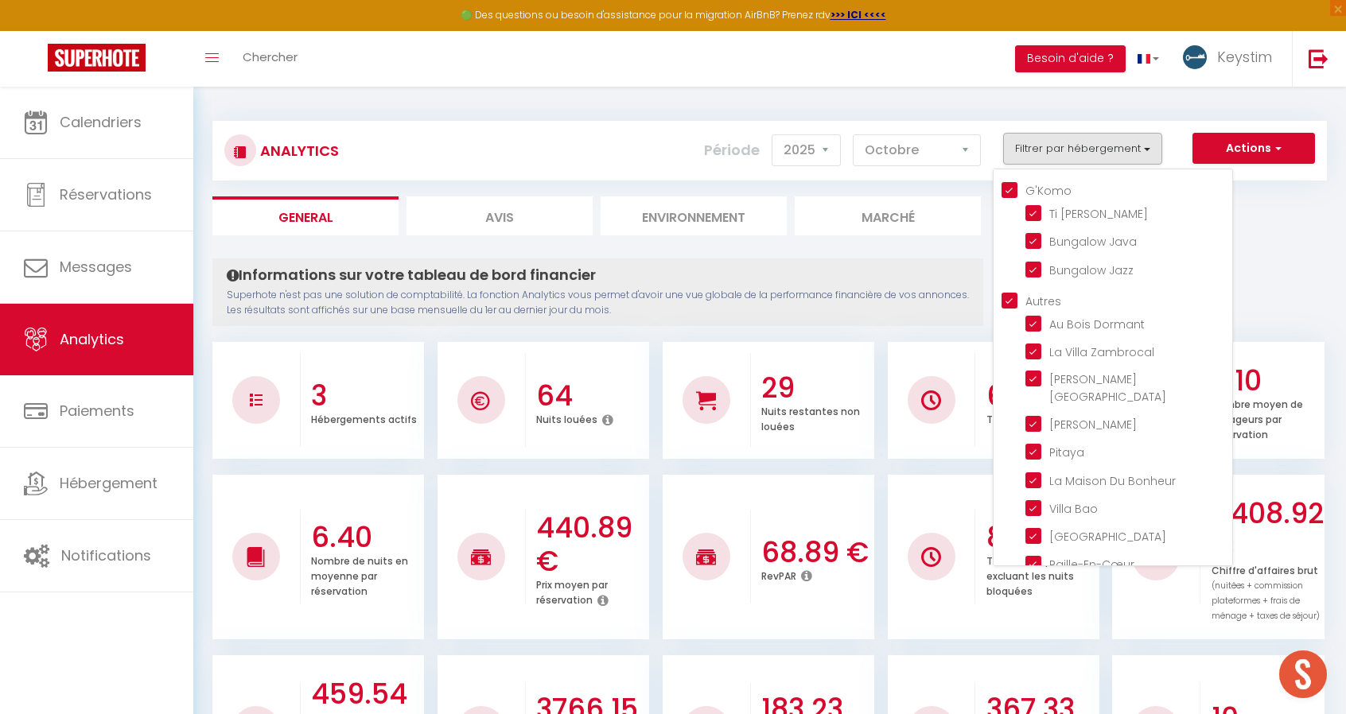
checkbox Kazen "true"
checkbox input "true"
checkbox Bonheur "true"
checkbox Bao "true"
checkbox Haven "true"
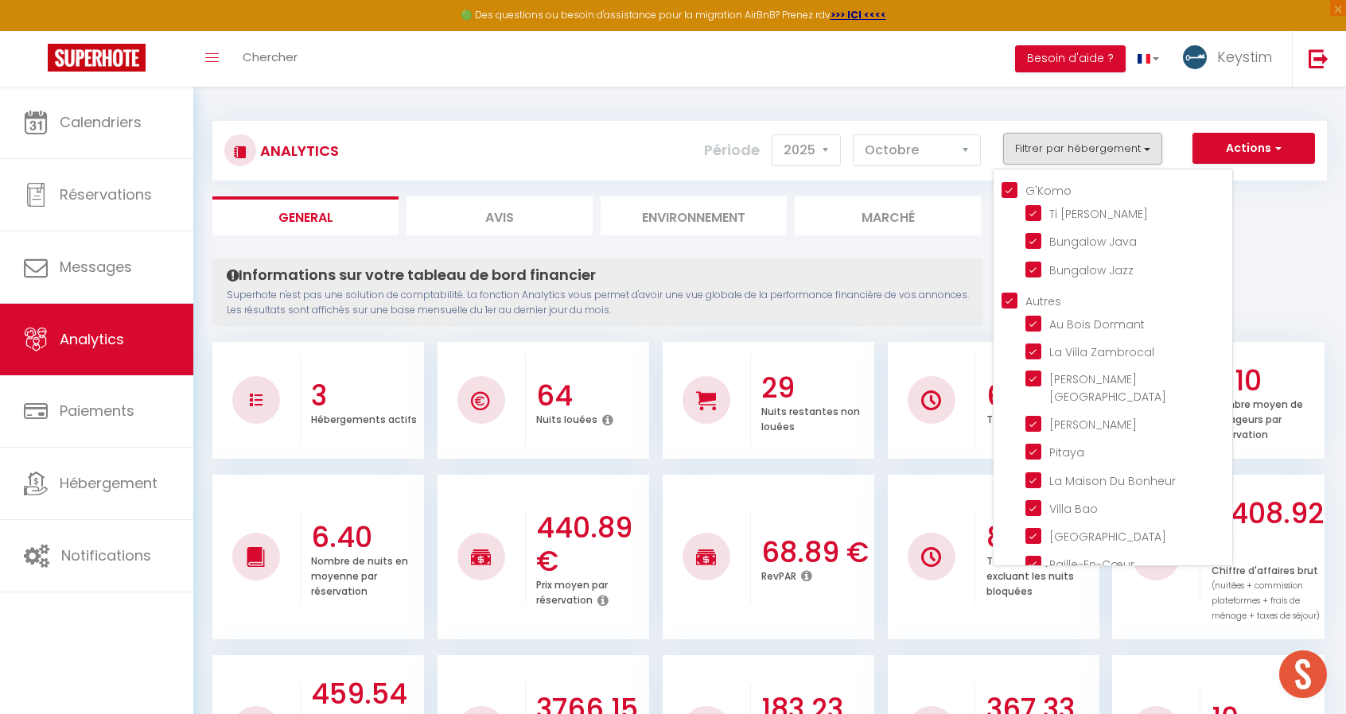
checkbox input "true"
checkbox Coton "true"
checkbox Lodge "true"
checkbox Médérines "true"
checkbox Lataniers "true"
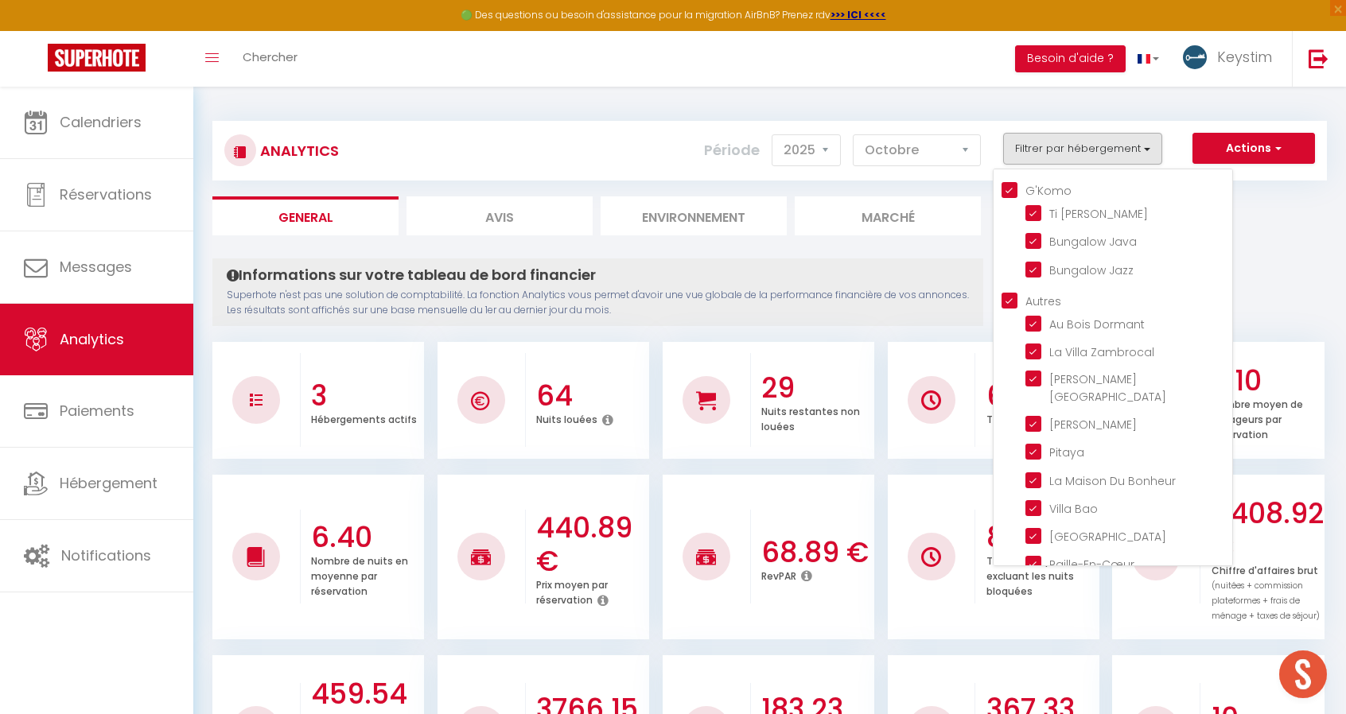
checkbox Matadie "true"
checkbox input "true"
checkbox Salin "true"
checkbox Badamier "true"
checkbox Zépices "true"
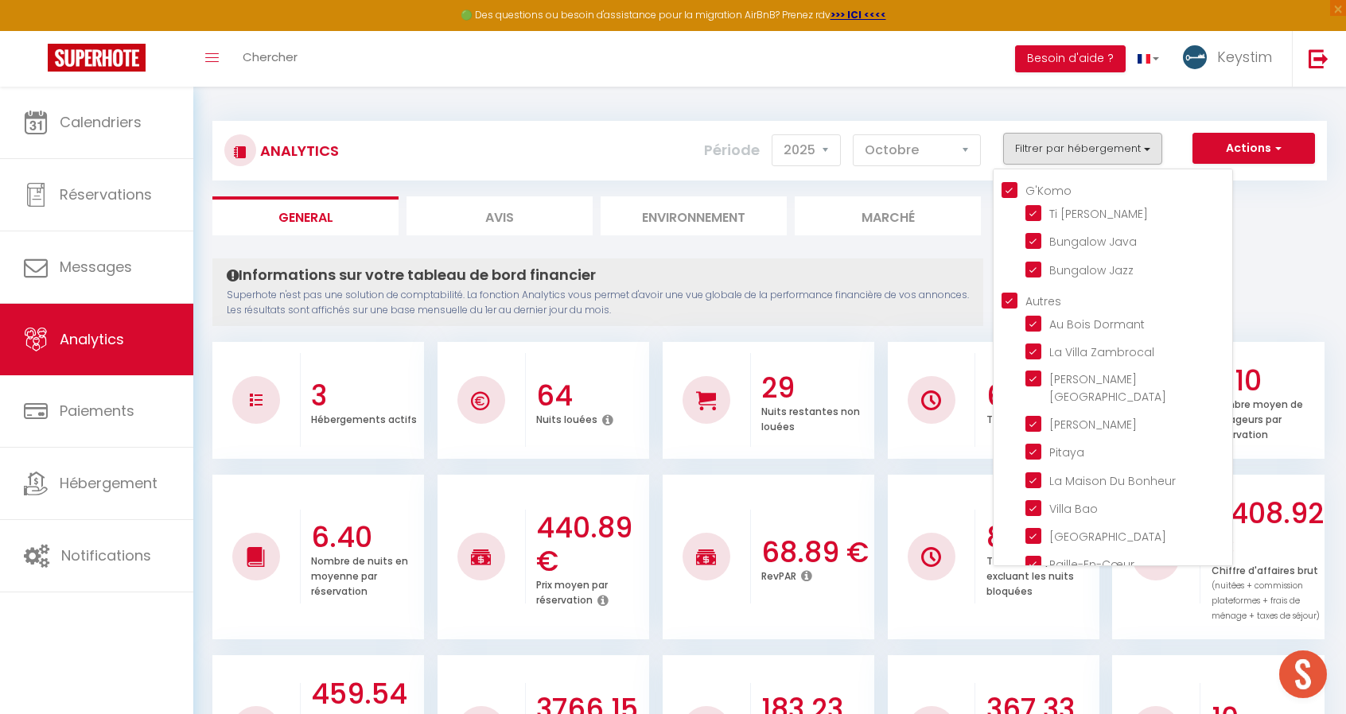
checkbox input "true"
checkbox Zen "true"
checkbox Bleus "true"
checkbox Vivano "true"
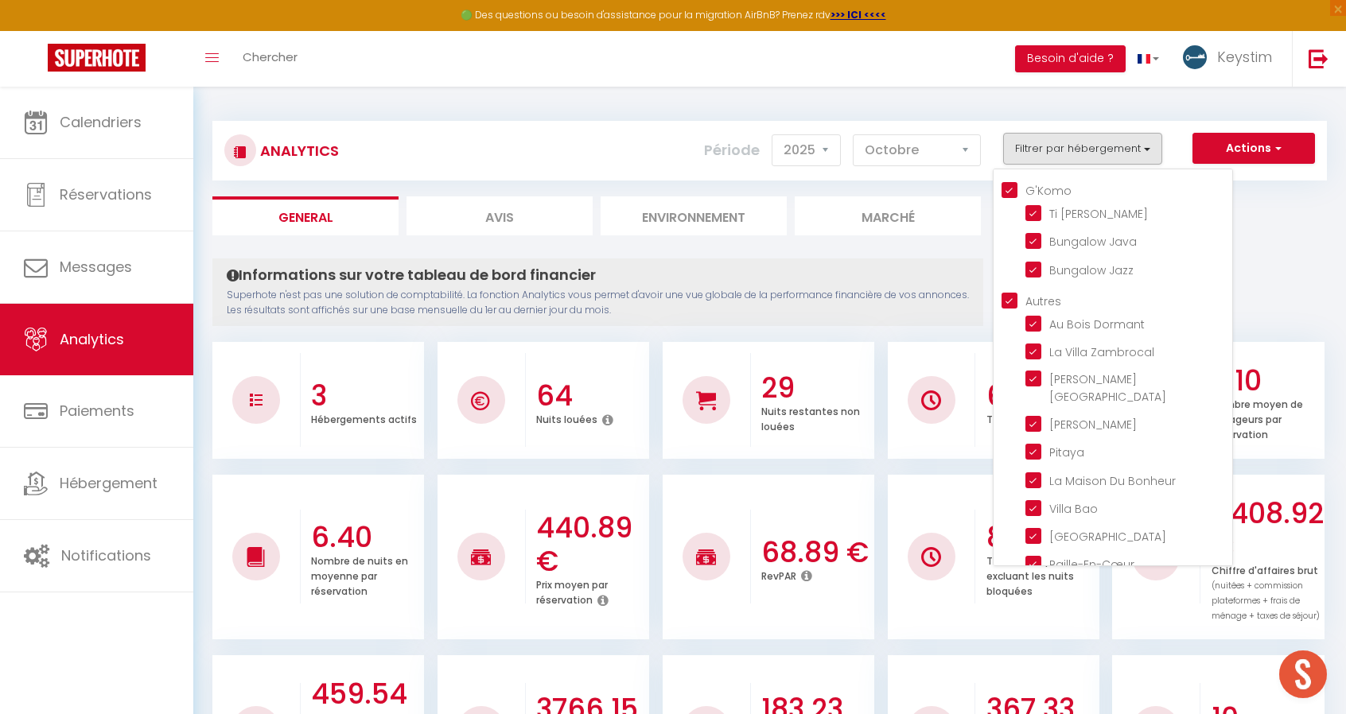
checkbox input "true"
checkbox Alambic "true"
checkbox input "true"
checkbox Boulaba "true"
checkbox Océan "true"
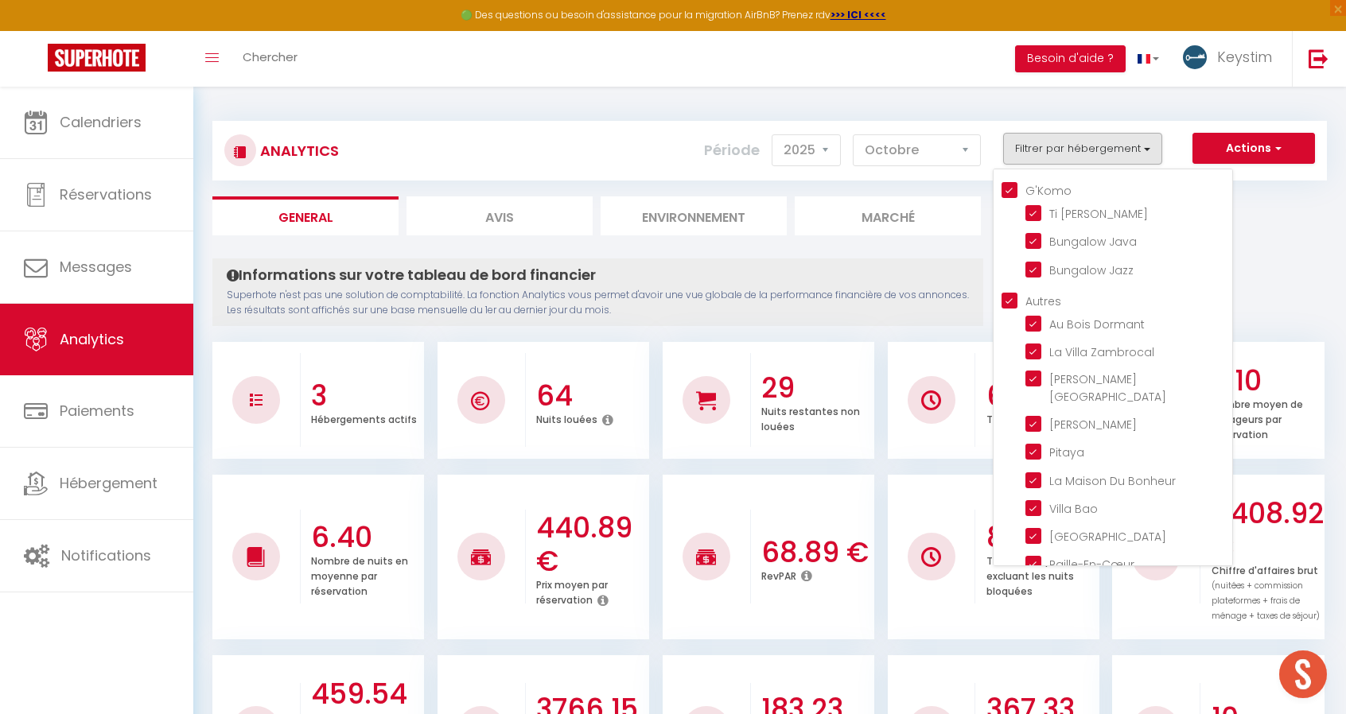
checkbox Bois "true"
checkbox Toa "true"
checkbox Sabah "true"
checkbox Kaïa "true"
checkbox input "true"
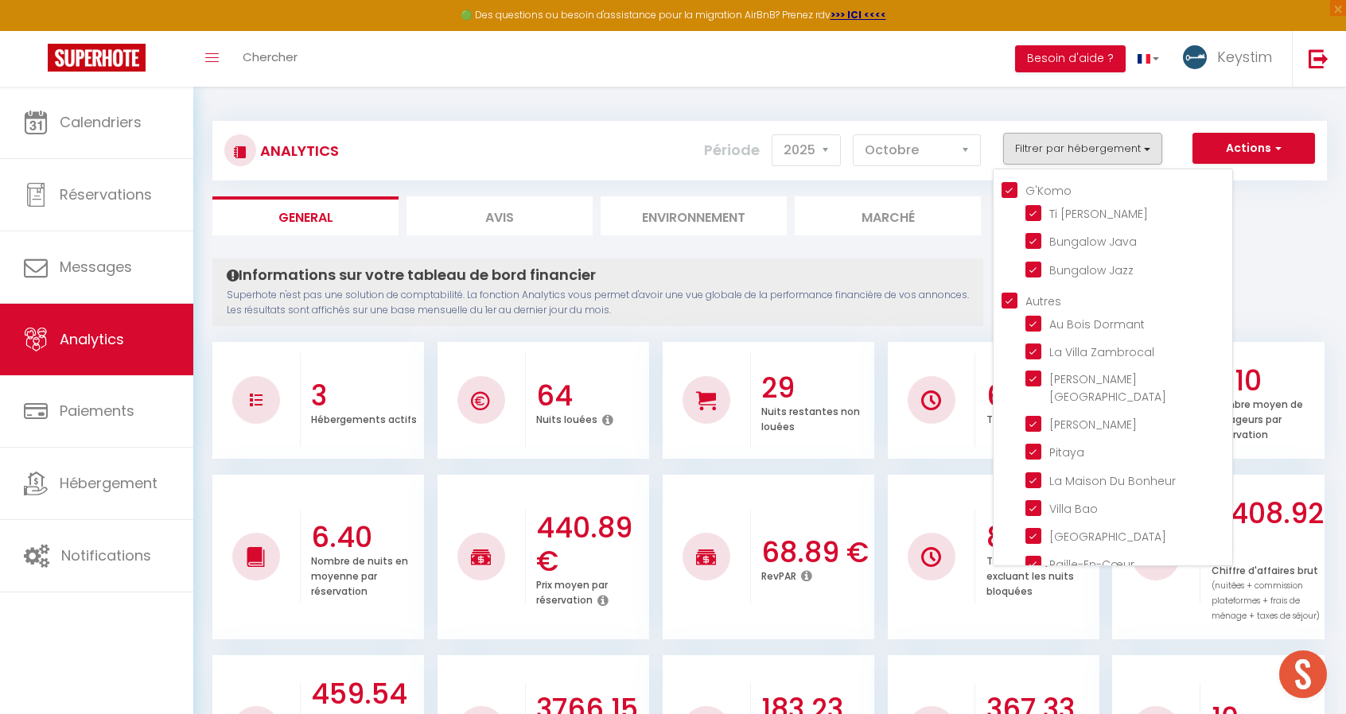
checkbox Palmiers "true"
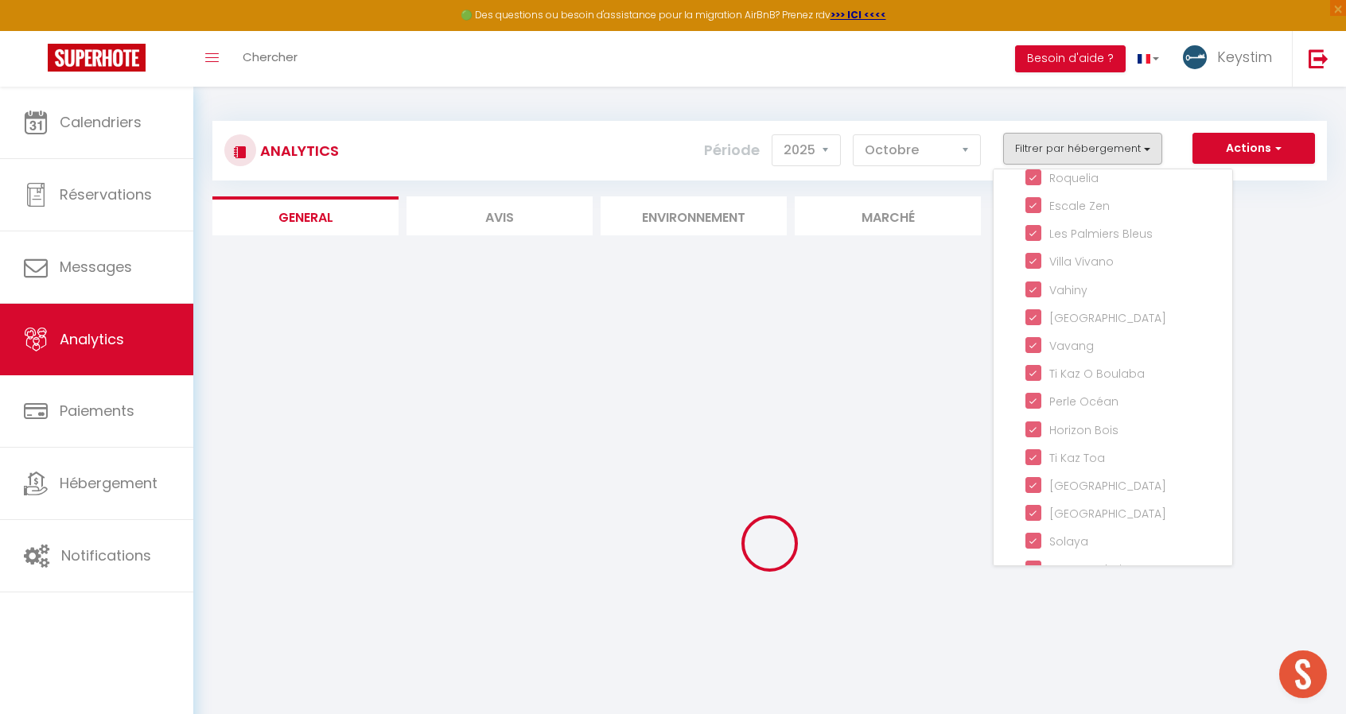
scroll to position [695, 0]
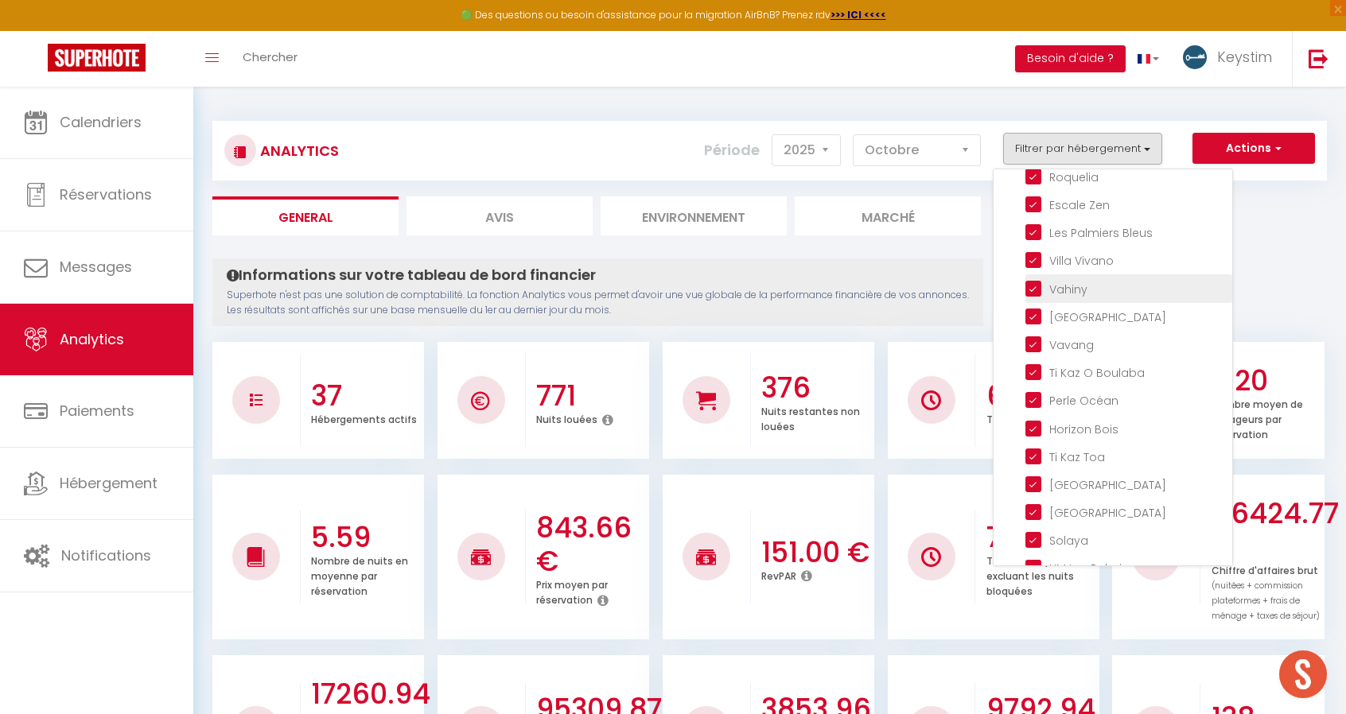
click at [1037, 279] on input "checkbox" at bounding box center [1128, 287] width 207 height 16
checkbox input "false"
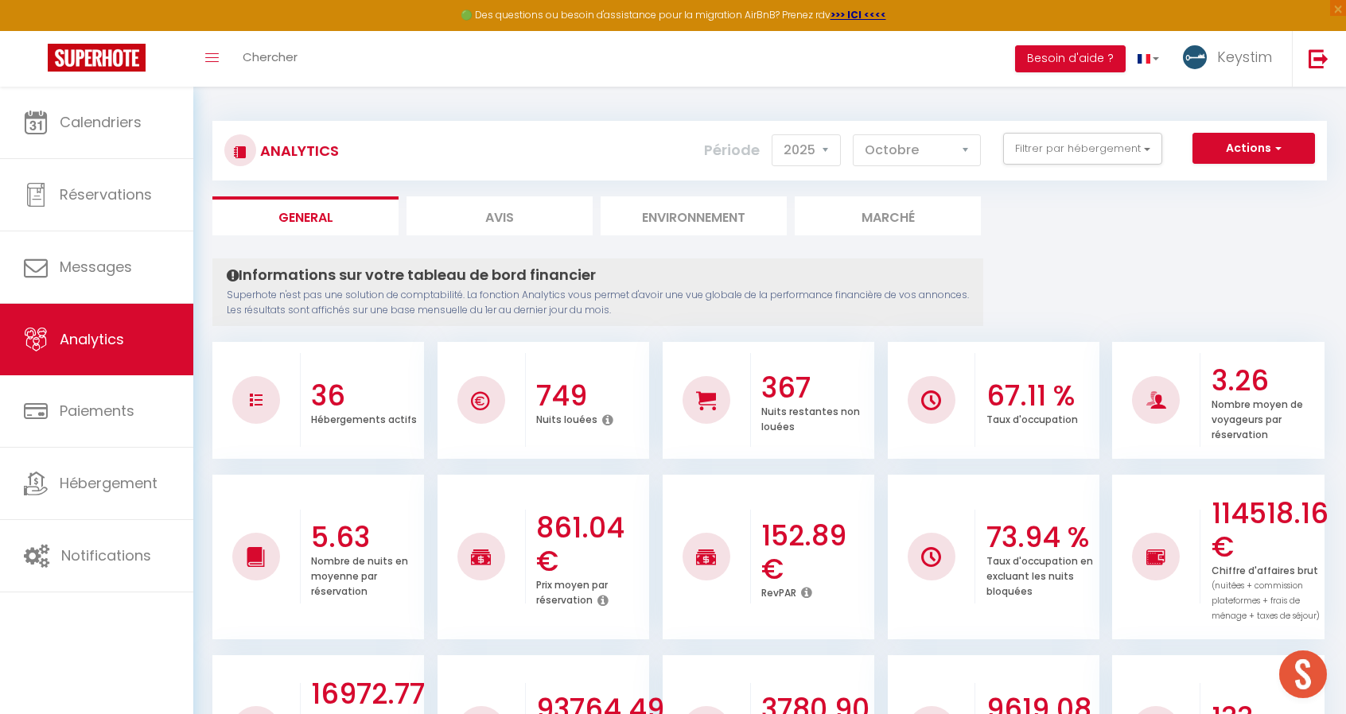
scroll to position [331, 0]
